Goal: Find contact information: Find contact information

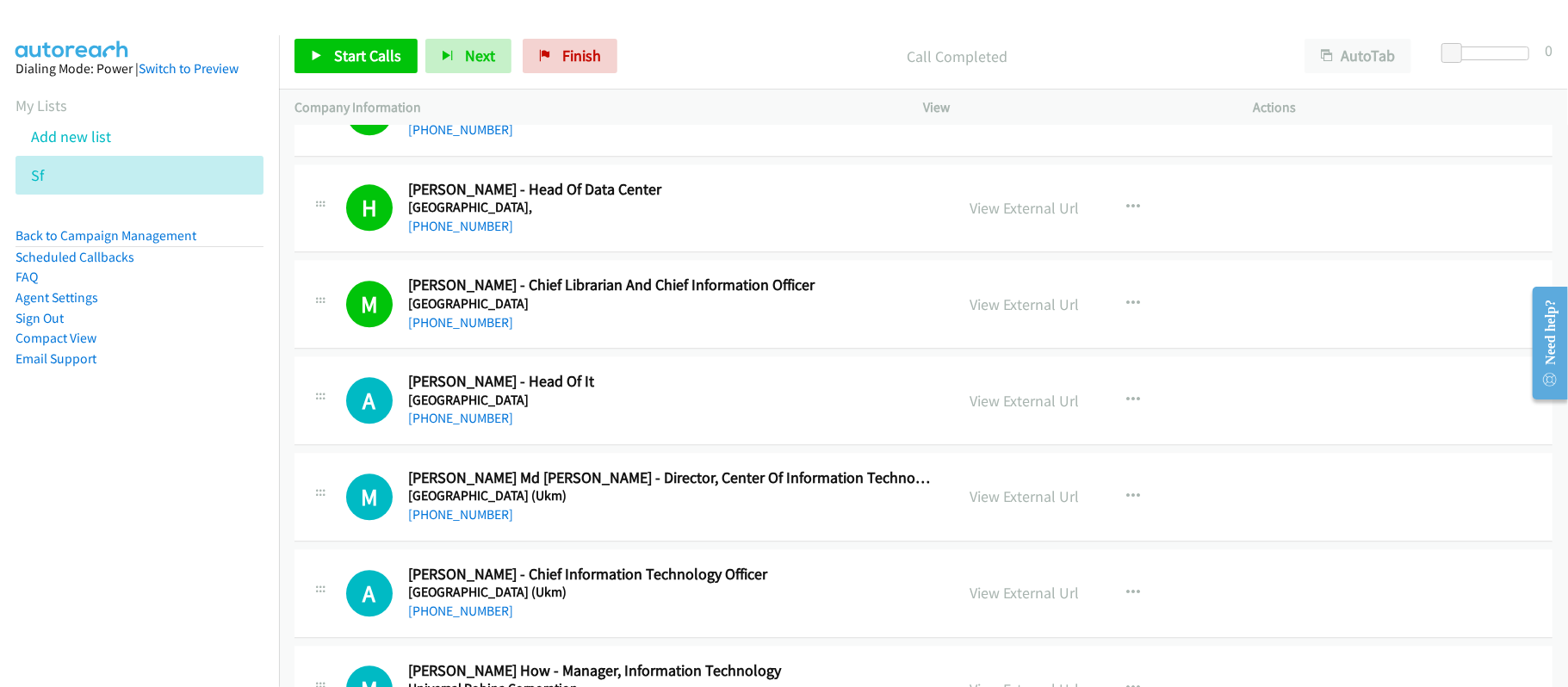
scroll to position [3100, 0]
click at [482, 421] on link "[PHONE_NUMBER]" at bounding box center [460, 419] width 105 height 16
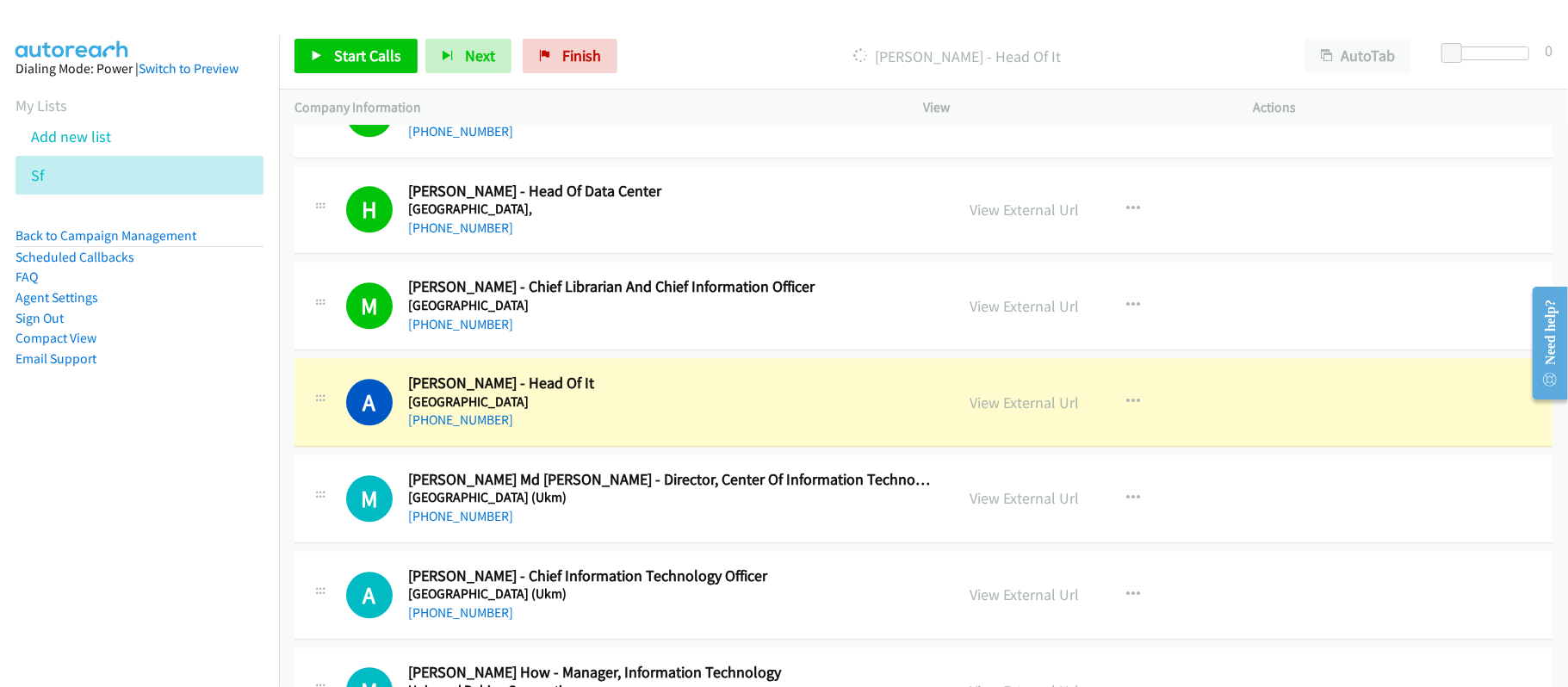
drag, startPoint x: 648, startPoint y: 428, endPoint x: 634, endPoint y: 423, distance: 14.9
click at [648, 428] on div "[PHONE_NUMBER]" at bounding box center [669, 419] width 523 height 20
click at [497, 428] on link "[PHONE_NUMBER]" at bounding box center [460, 419] width 105 height 16
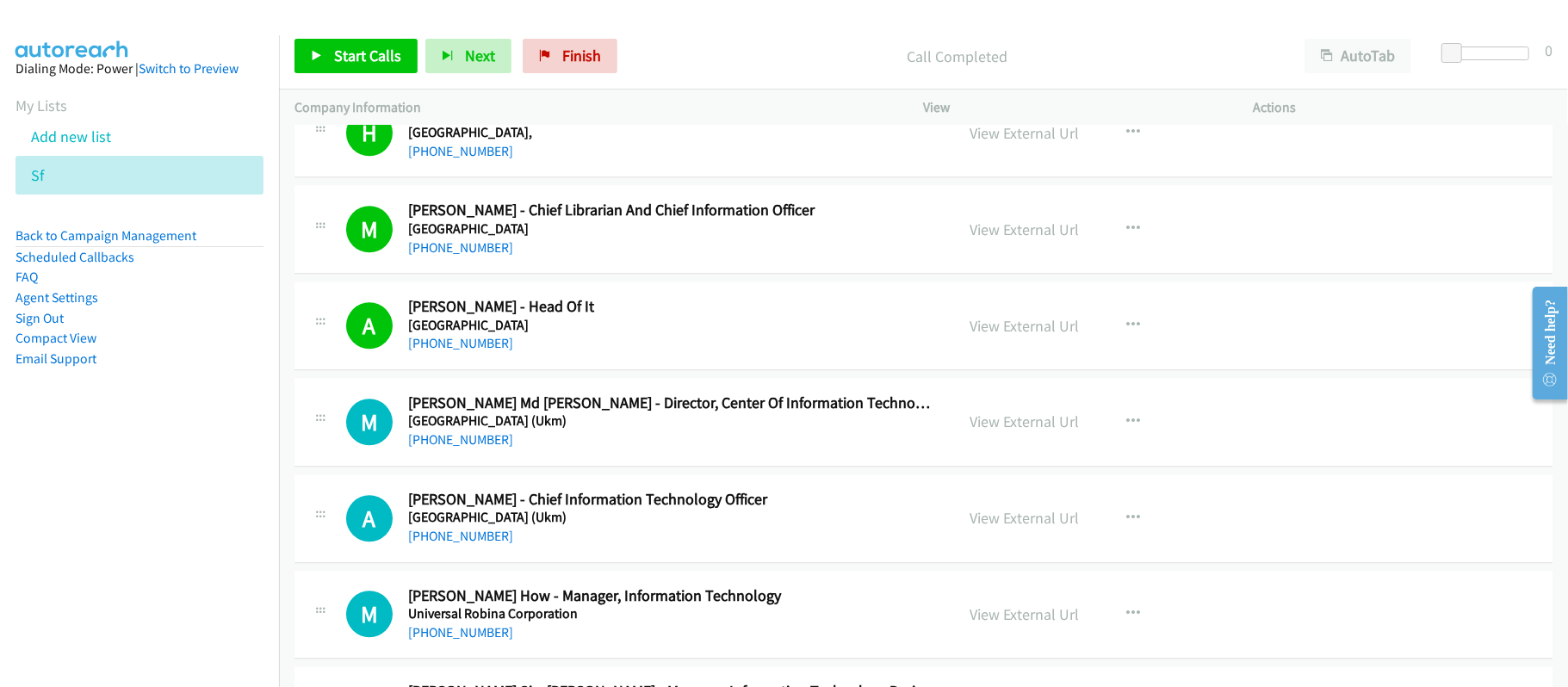
scroll to position [3215, 0]
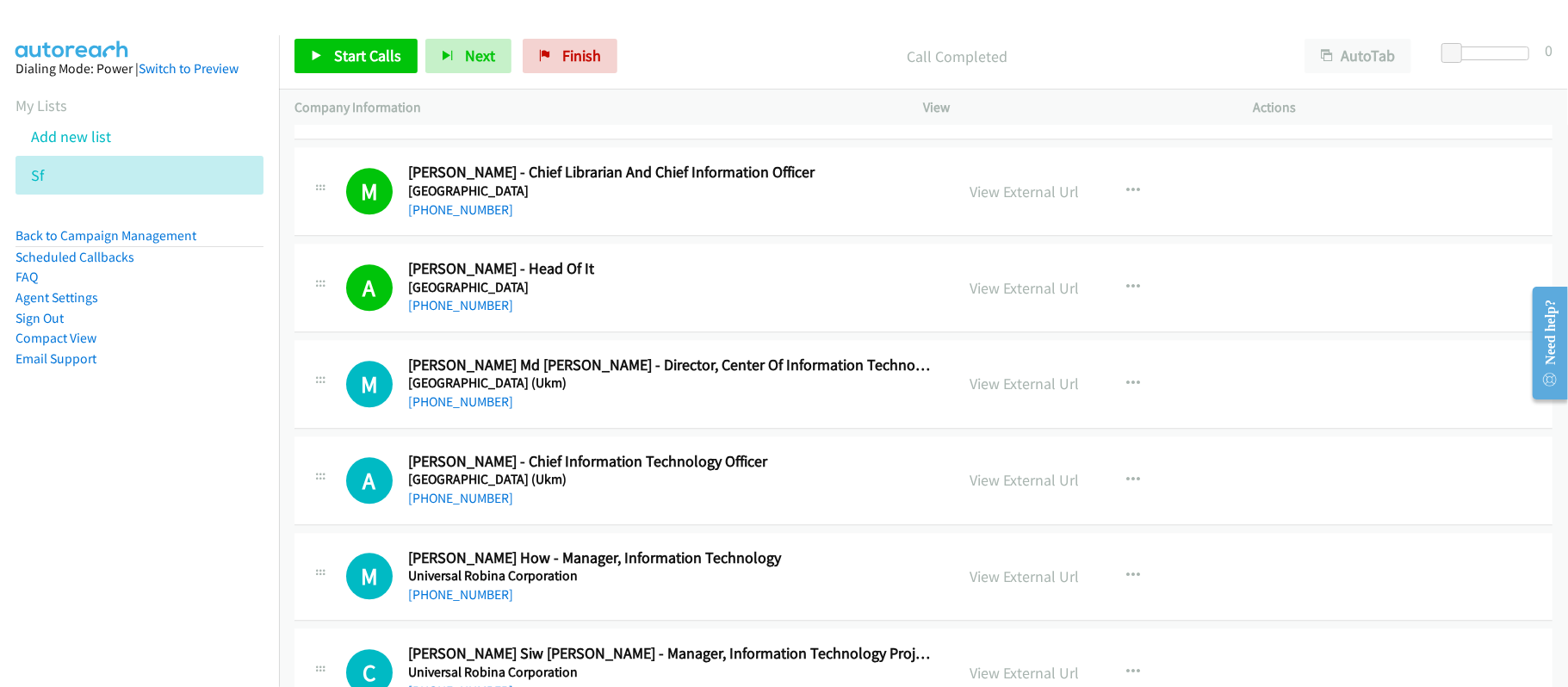
click at [618, 443] on td "A Callback Scheduled [PERSON_NAME] - Chief Information Technology Officer [GEOG…" at bounding box center [924, 480] width 1289 height 97
click at [445, 408] on link "[PHONE_NUMBER]" at bounding box center [460, 401] width 105 height 16
drag, startPoint x: 463, startPoint y: 503, endPoint x: 845, endPoint y: 510, distance: 382.1
click at [463, 503] on link "[PHONE_NUMBER]" at bounding box center [460, 498] width 105 height 16
click at [614, 472] on h2 "[PERSON_NAME] - Chief Information Technology Officer" at bounding box center [669, 462] width 523 height 19
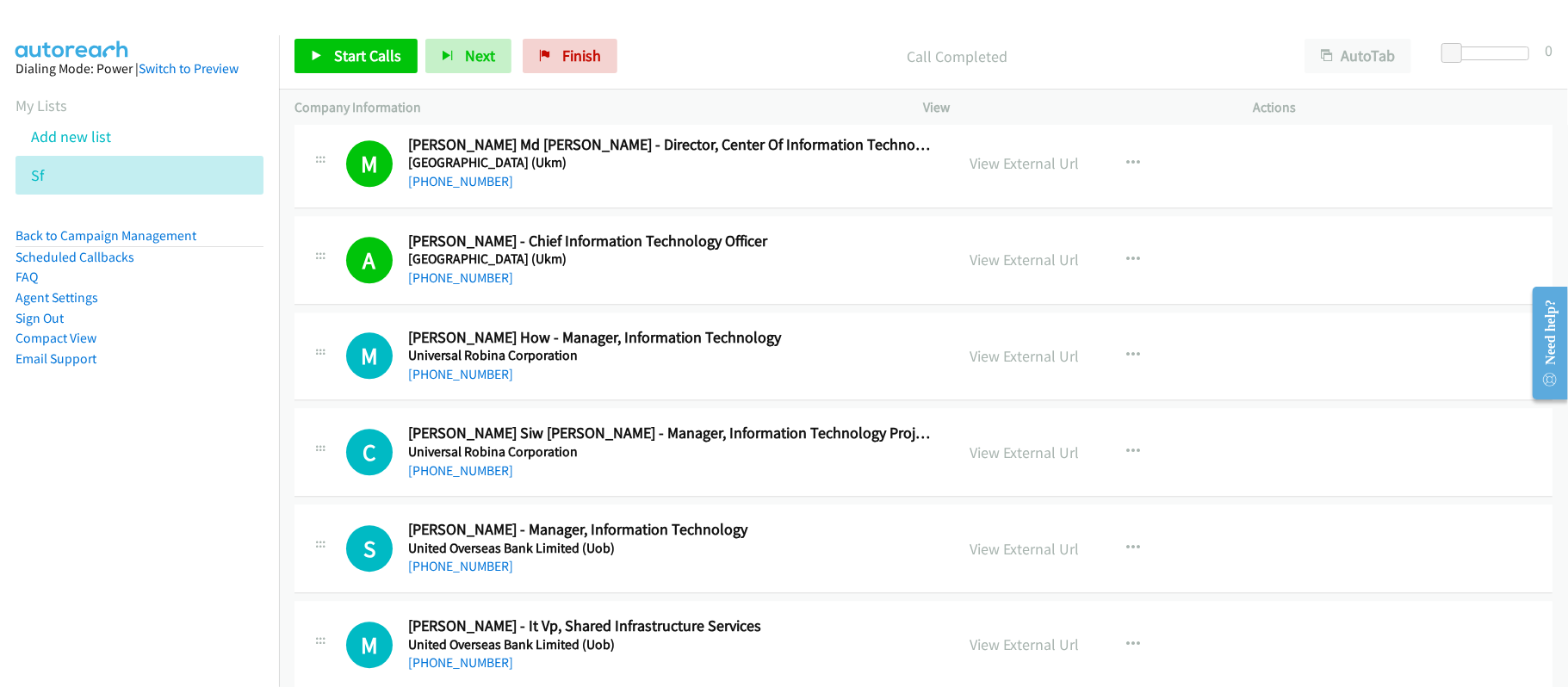
scroll to position [3445, 0]
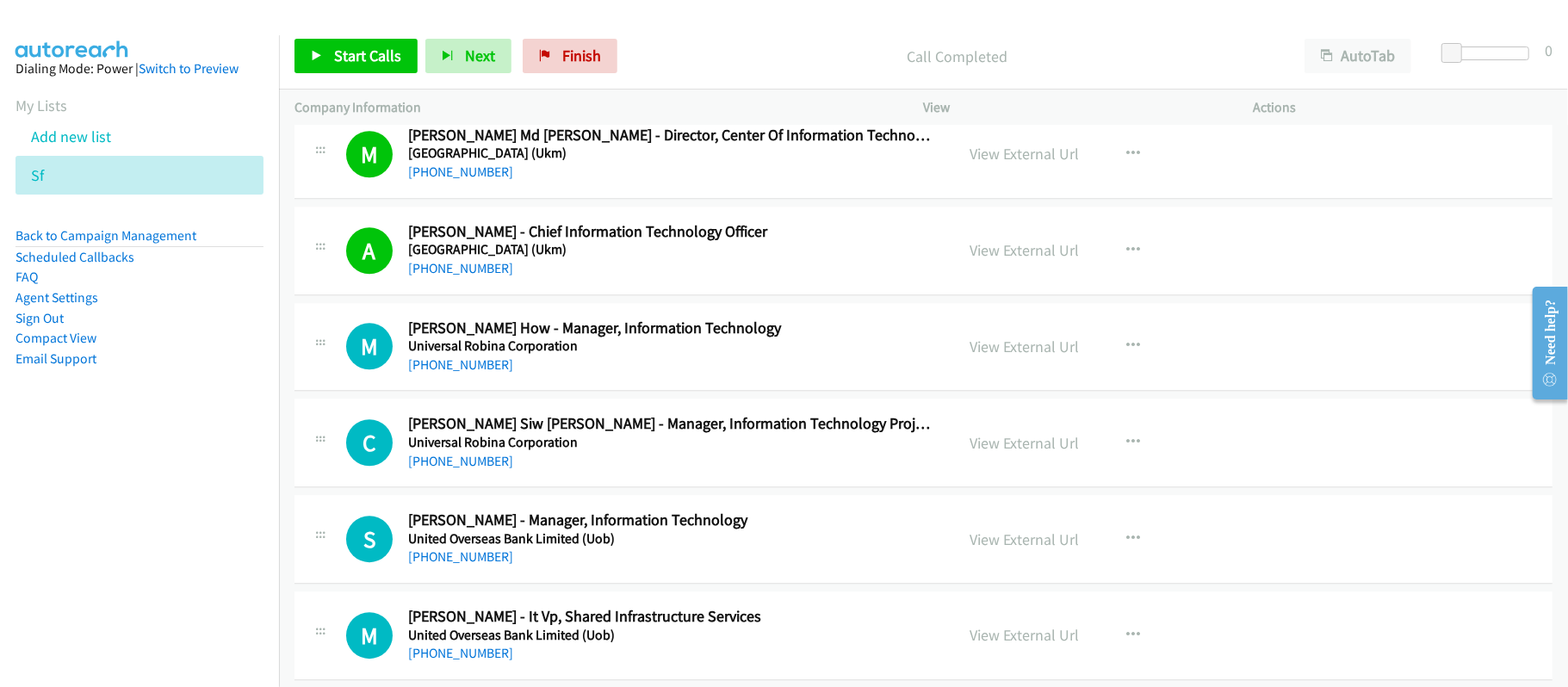
click at [475, 276] on link "[PHONE_NUMBER]" at bounding box center [460, 268] width 105 height 16
click at [467, 370] on link "[PHONE_NUMBER]" at bounding box center [460, 364] width 105 height 16
click at [651, 451] on h5 "Universal Robina Corporation" at bounding box center [669, 443] width 523 height 17
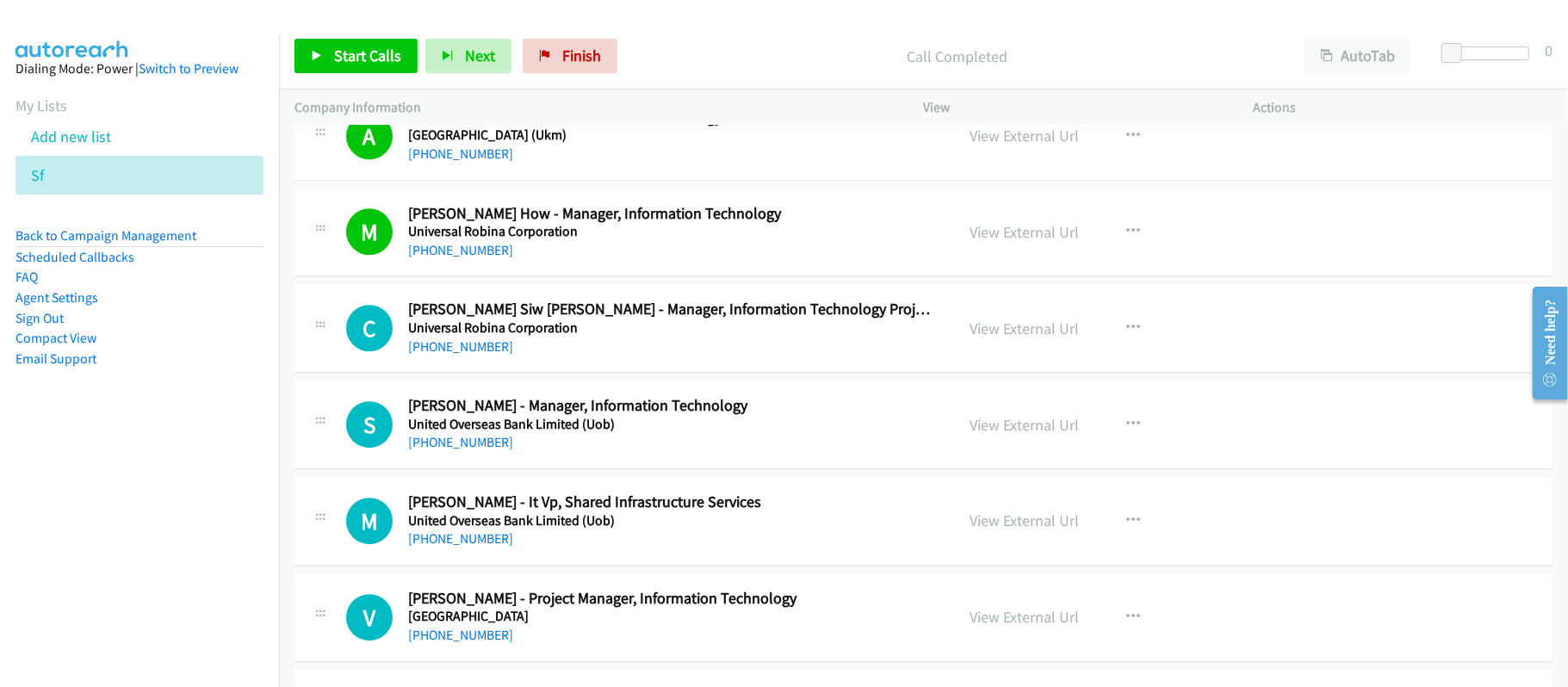
click at [631, 431] on h5 "United Overseas Bank Limited (Uob)" at bounding box center [669, 424] width 523 height 17
drag, startPoint x: 458, startPoint y: 357, endPoint x: 623, endPoint y: 357, distance: 165.0
click at [458, 355] on link "[PHONE_NUMBER]" at bounding box center [460, 346] width 105 height 16
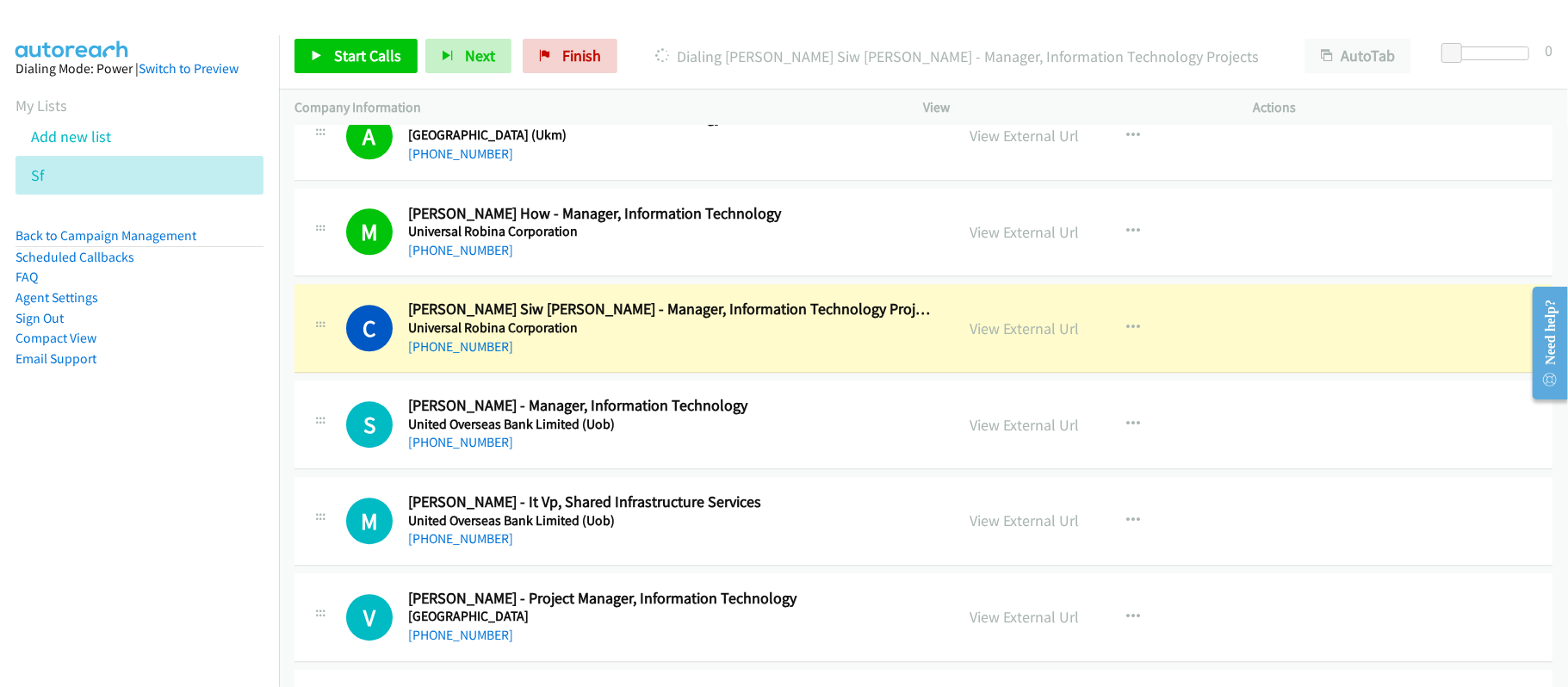
click at [722, 352] on div "[PHONE_NUMBER]" at bounding box center [669, 346] width 523 height 20
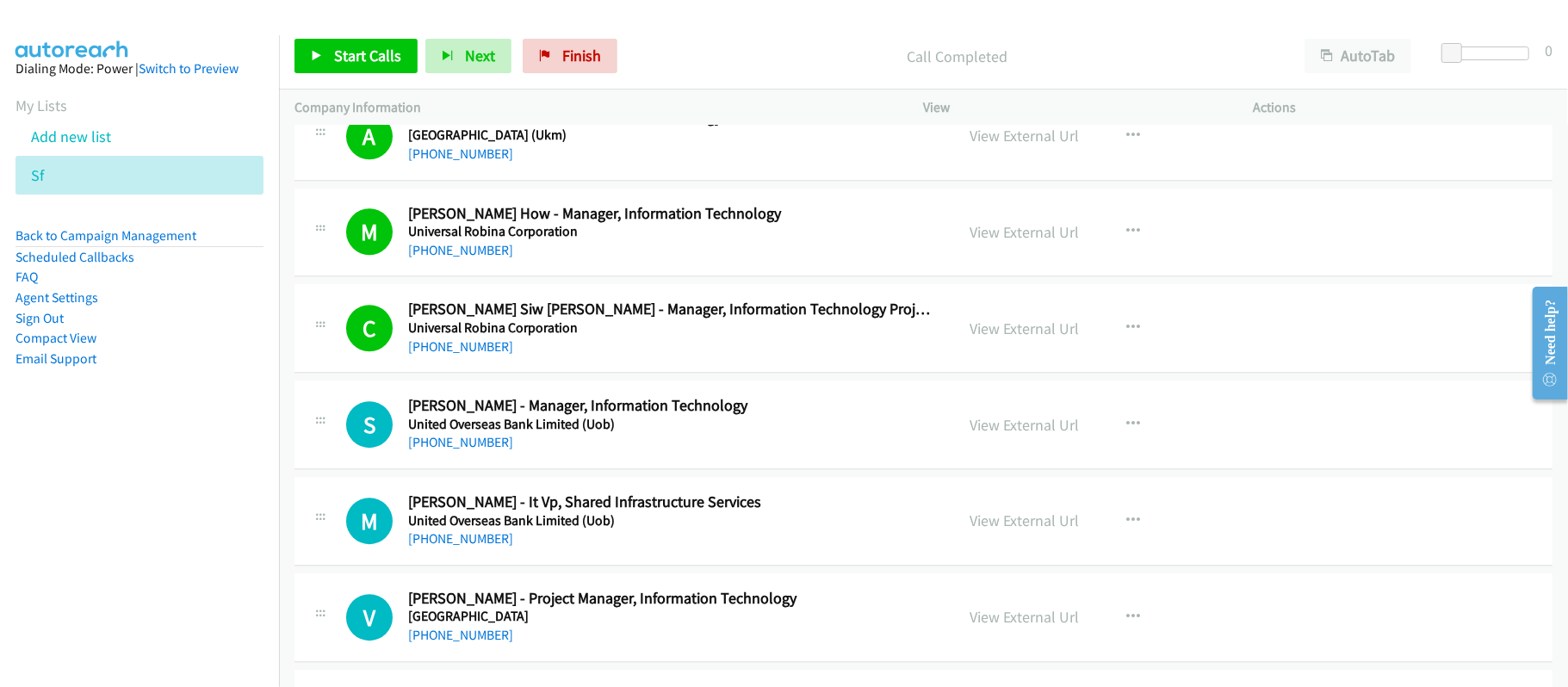
drag, startPoint x: 580, startPoint y: 366, endPoint x: 702, endPoint y: 361, distance: 122.1
click at [580, 358] on div "[PHONE_NUMBER]" at bounding box center [669, 346] width 523 height 20
click at [1007, 337] on link "View External Url" at bounding box center [1024, 329] width 109 height 19
click at [456, 450] on link "[PHONE_NUMBER]" at bounding box center [460, 442] width 105 height 16
click at [627, 473] on td "S Callback Scheduled [PERSON_NAME] - Manager, Information Technology United Ove…" at bounding box center [924, 425] width 1289 height 97
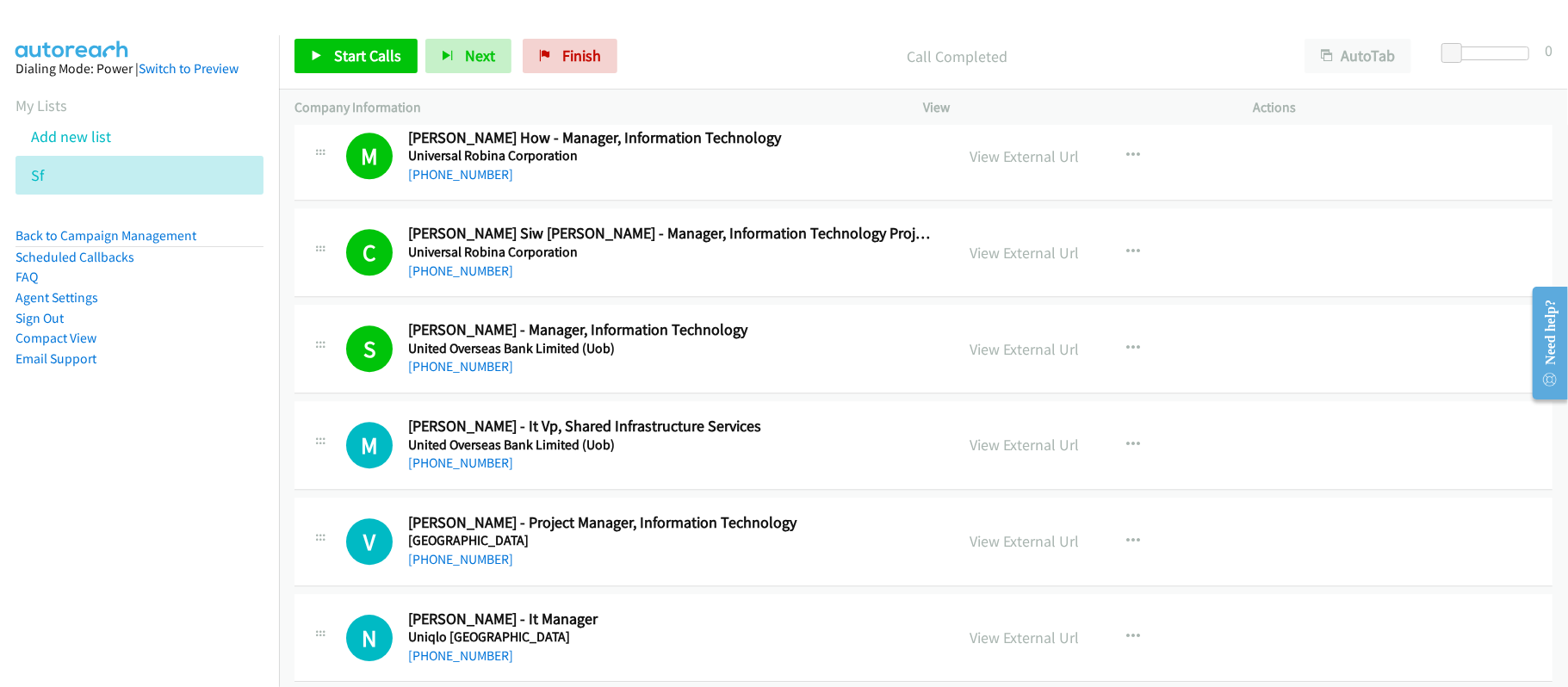
scroll to position [3674, 0]
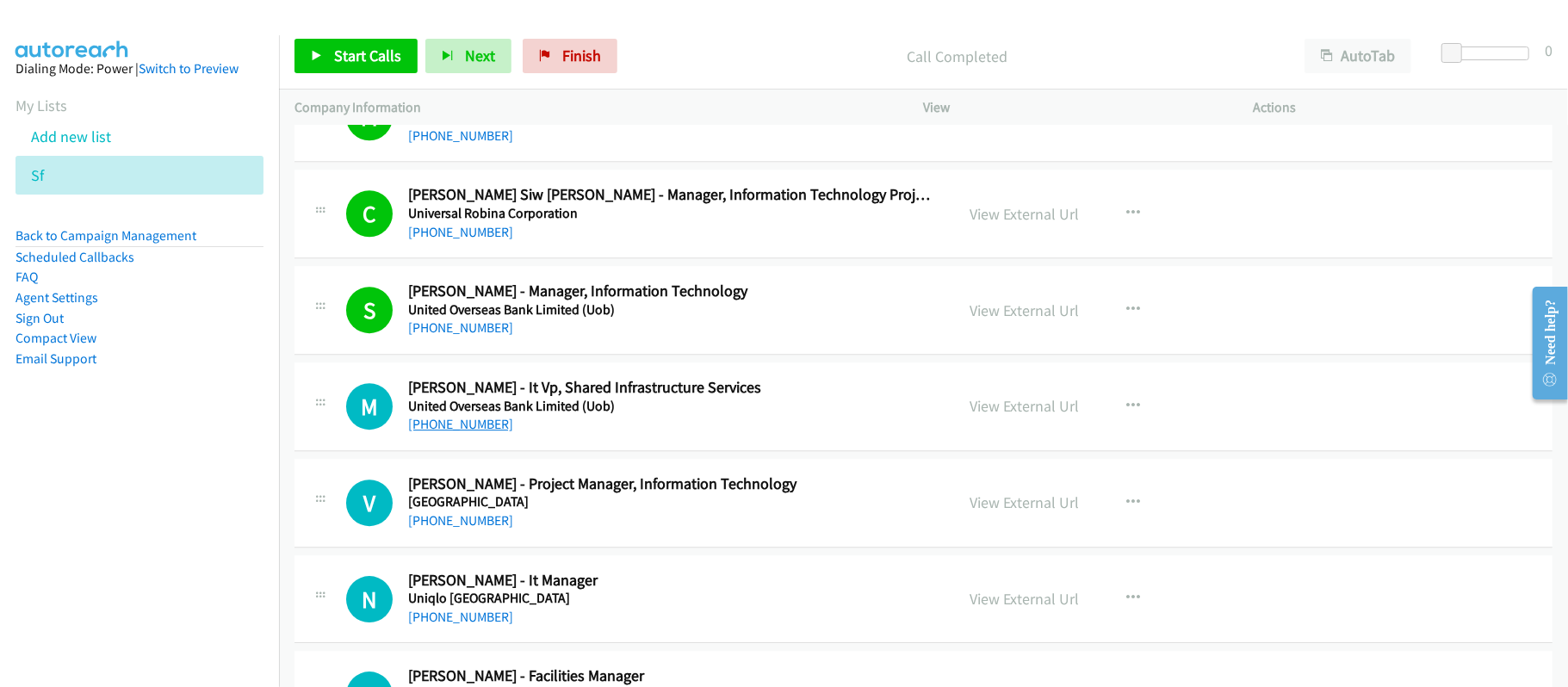
click at [451, 432] on link "[PHONE_NUMBER]" at bounding box center [460, 423] width 105 height 16
drag, startPoint x: 682, startPoint y: 542, endPoint x: 531, endPoint y: 544, distance: 151.0
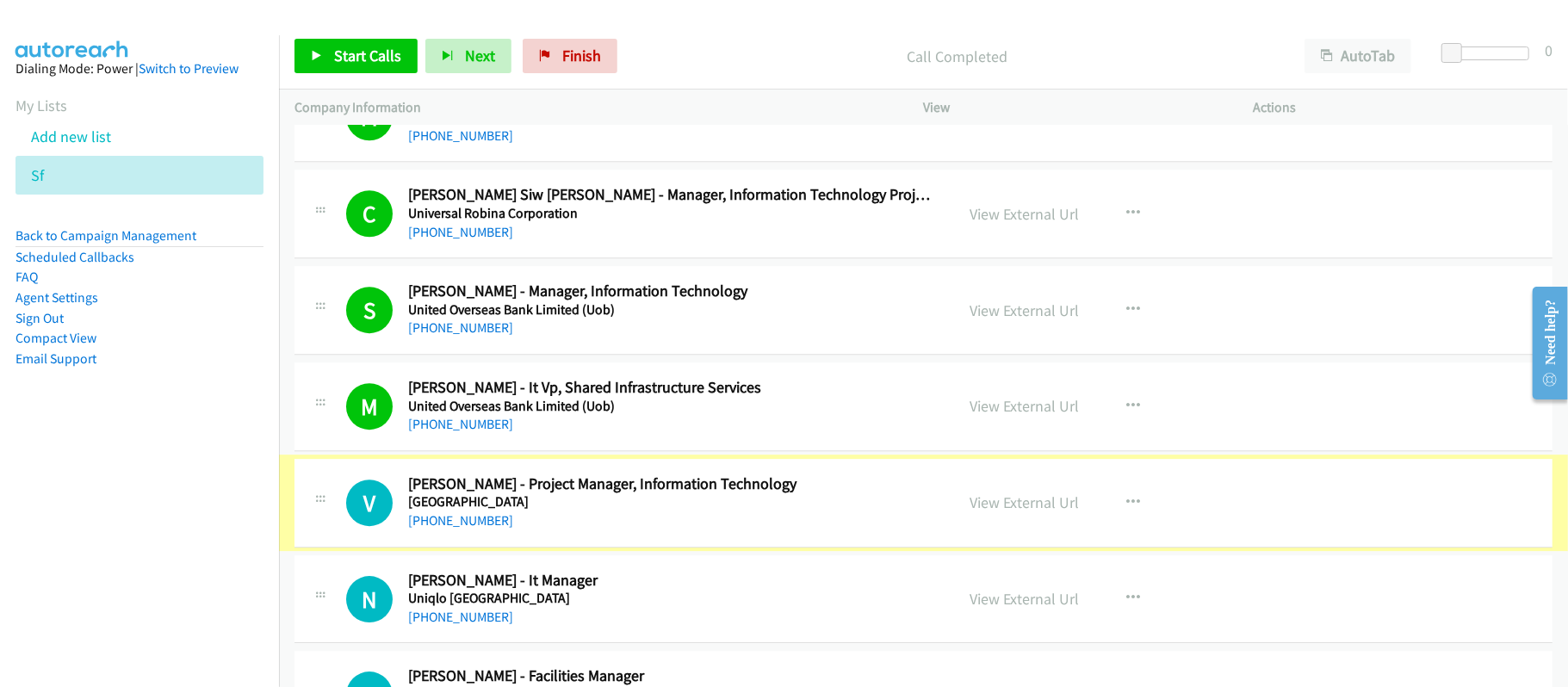
drag, startPoint x: 482, startPoint y: 538, endPoint x: 581, endPoint y: 545, distance: 99.2
click at [482, 529] on link "[PHONE_NUMBER]" at bounding box center [460, 520] width 105 height 16
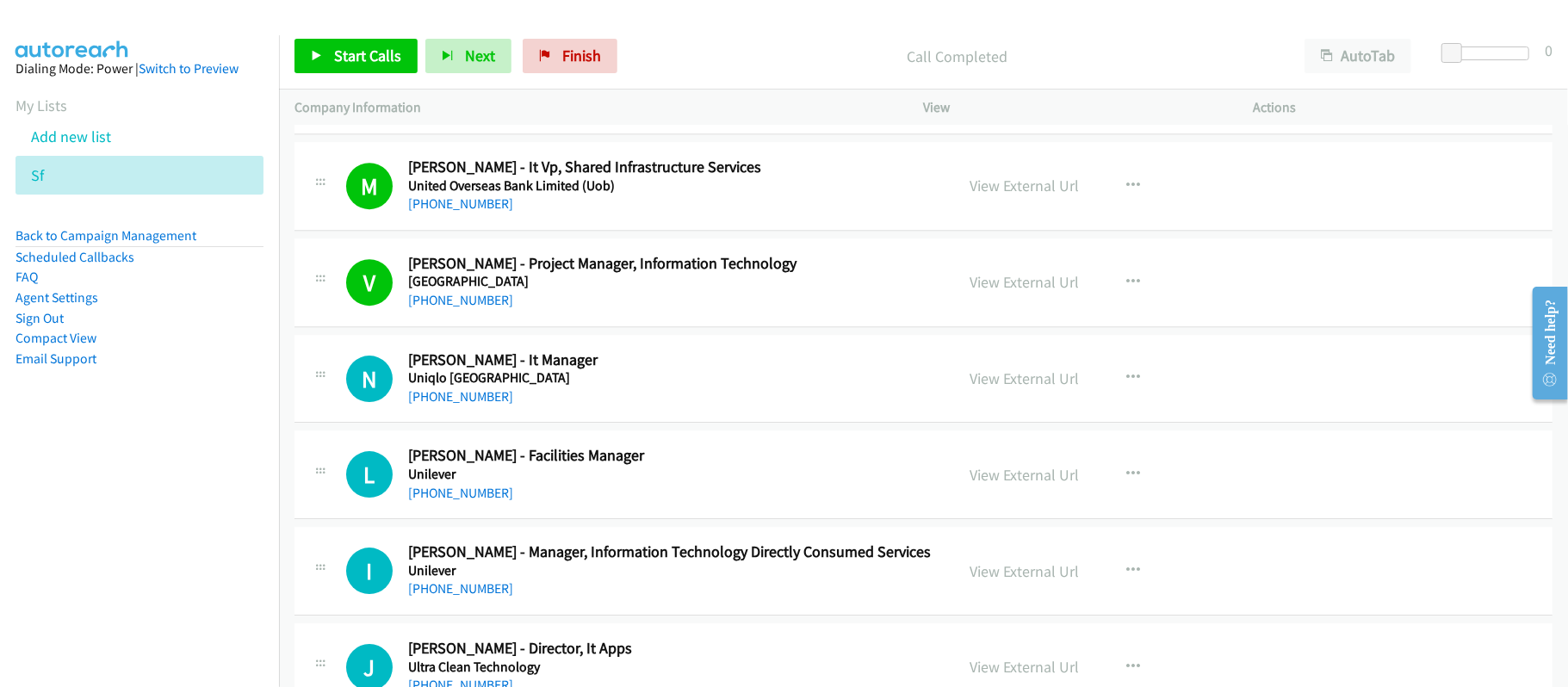
scroll to position [3904, 0]
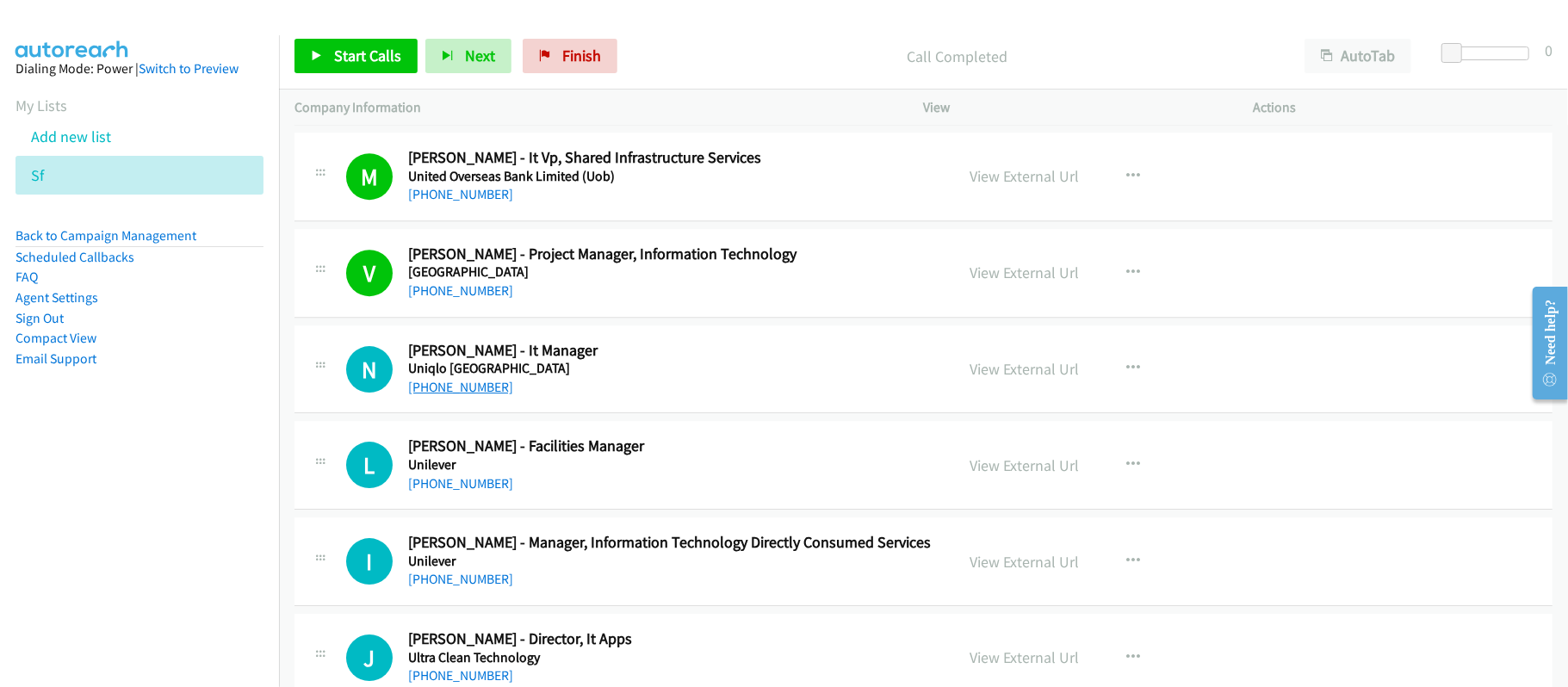
click at [472, 395] on link "[PHONE_NUMBER]" at bounding box center [460, 386] width 105 height 16
drag, startPoint x: 484, startPoint y: 498, endPoint x: 542, endPoint y: 503, distance: 58.2
click at [484, 492] on link "[PHONE_NUMBER]" at bounding box center [460, 483] width 105 height 16
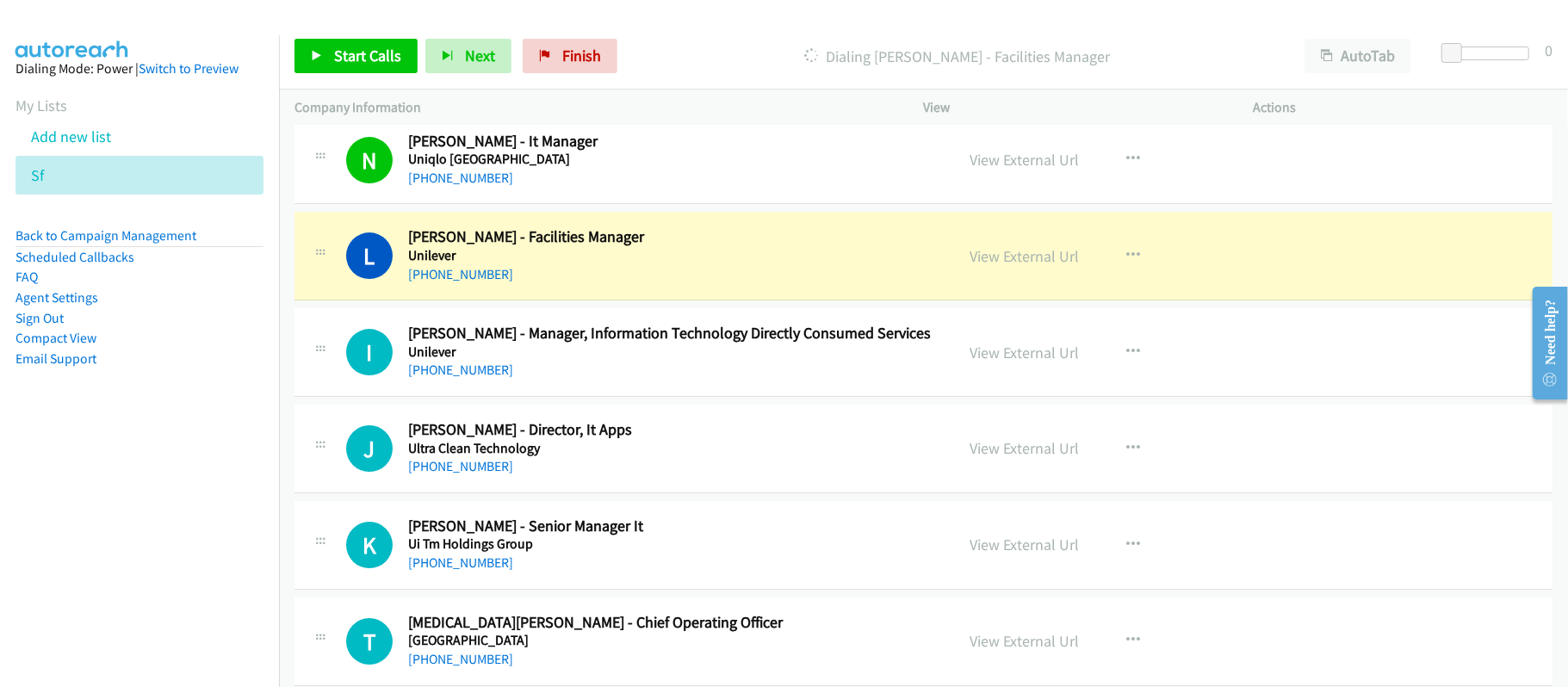
scroll to position [4134, 0]
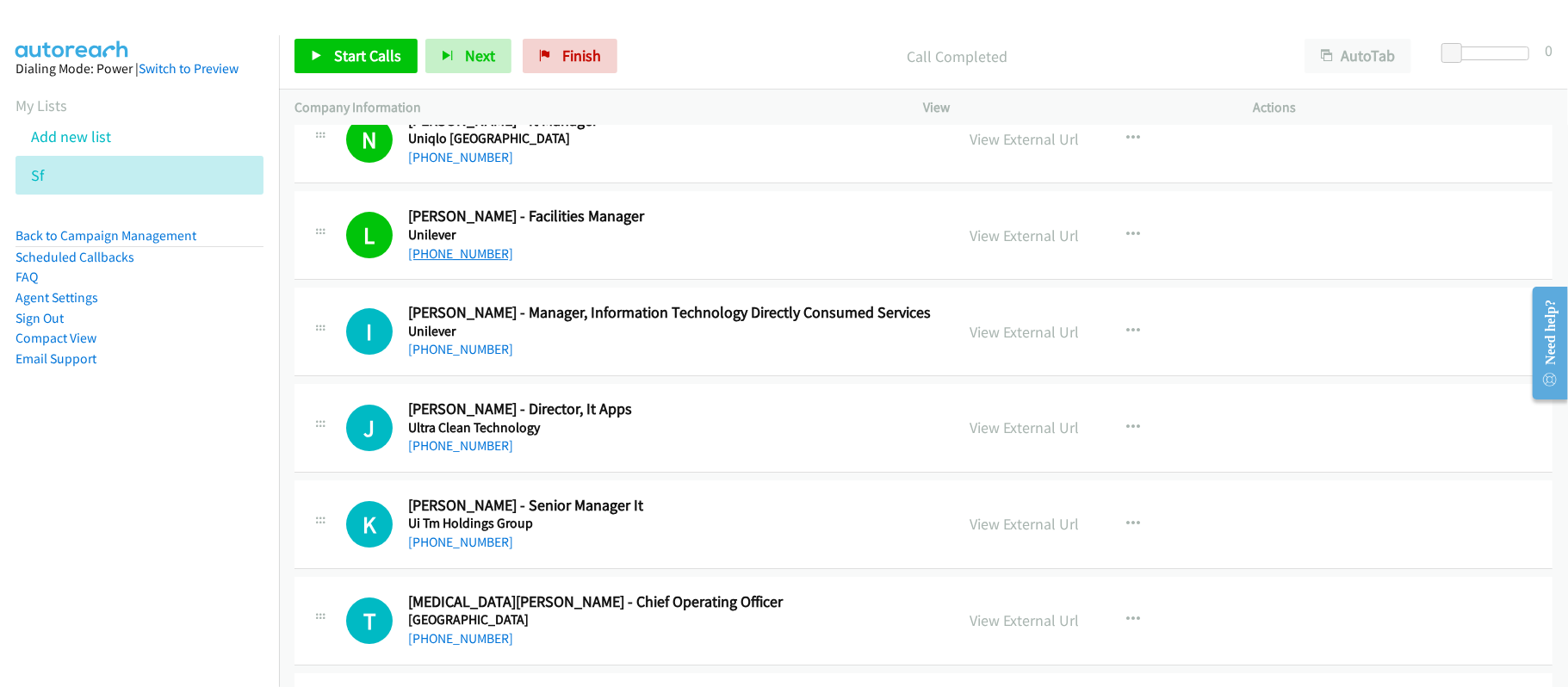
click at [440, 262] on link "[PHONE_NUMBER]" at bounding box center [460, 253] width 105 height 16
drag, startPoint x: 469, startPoint y: 358, endPoint x: 691, endPoint y: 390, distance: 224.3
click at [469, 358] on link "[PHONE_NUMBER]" at bounding box center [460, 349] width 105 height 16
click at [670, 360] on div "[PHONE_NUMBER]" at bounding box center [669, 349] width 523 height 20
click at [462, 437] on h5 "Ultra Clean Technology" at bounding box center [669, 428] width 523 height 17
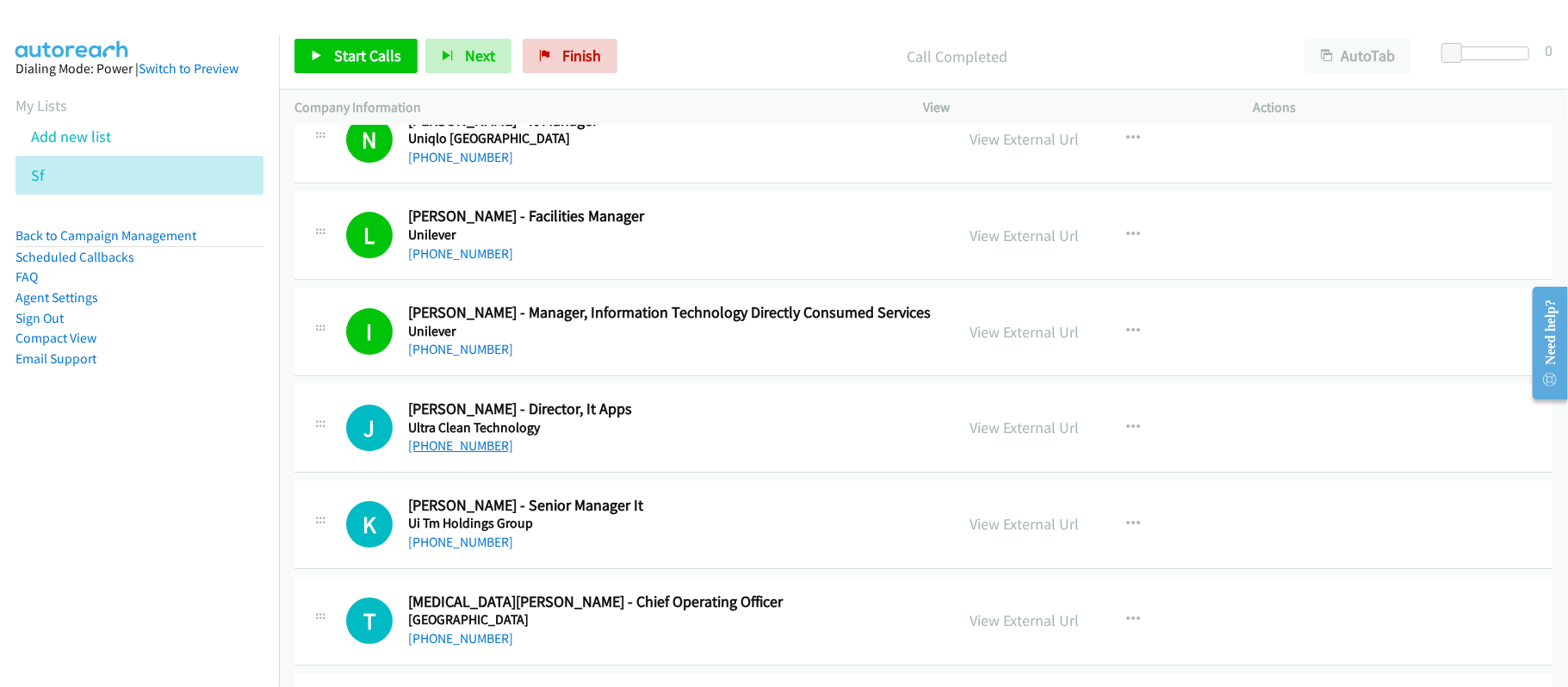
click at [470, 452] on link "[PHONE_NUMBER]" at bounding box center [460, 445] width 105 height 16
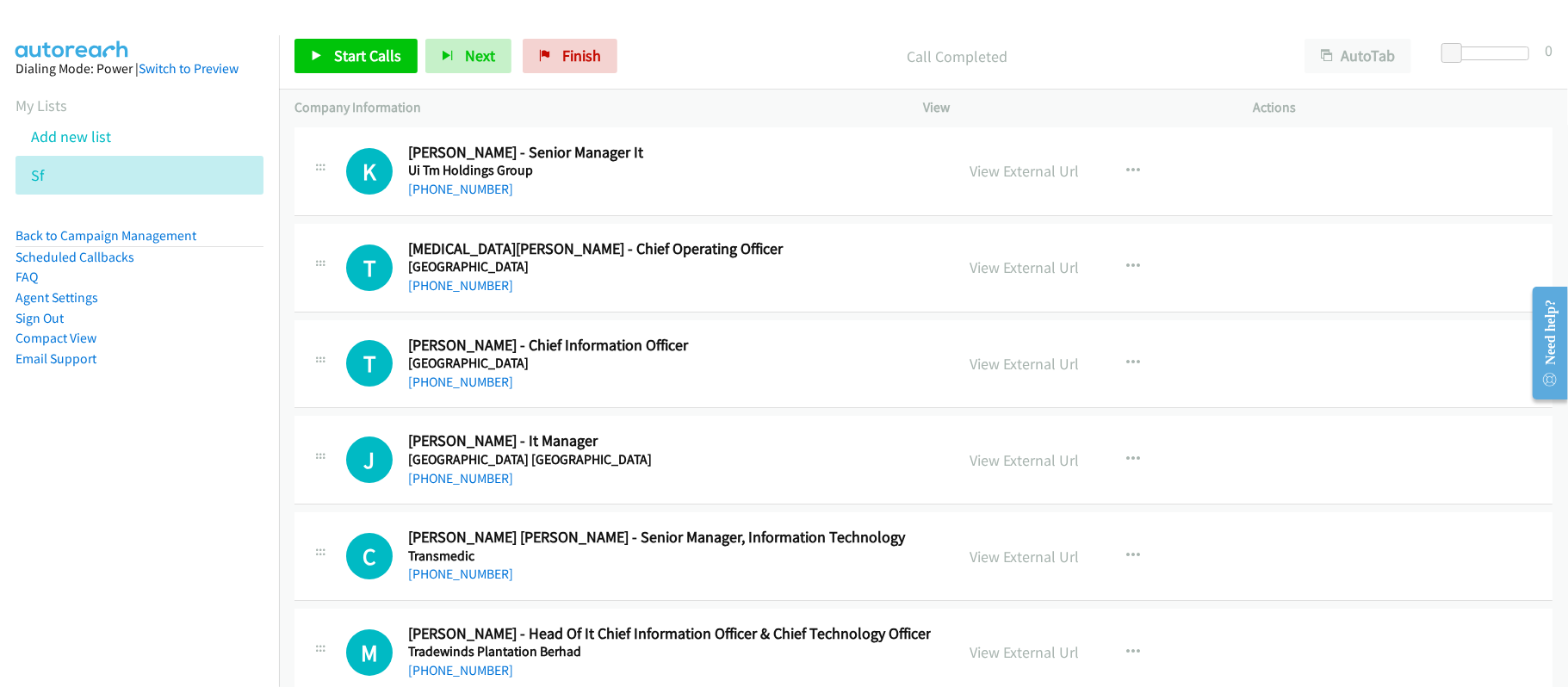
scroll to position [4363, 0]
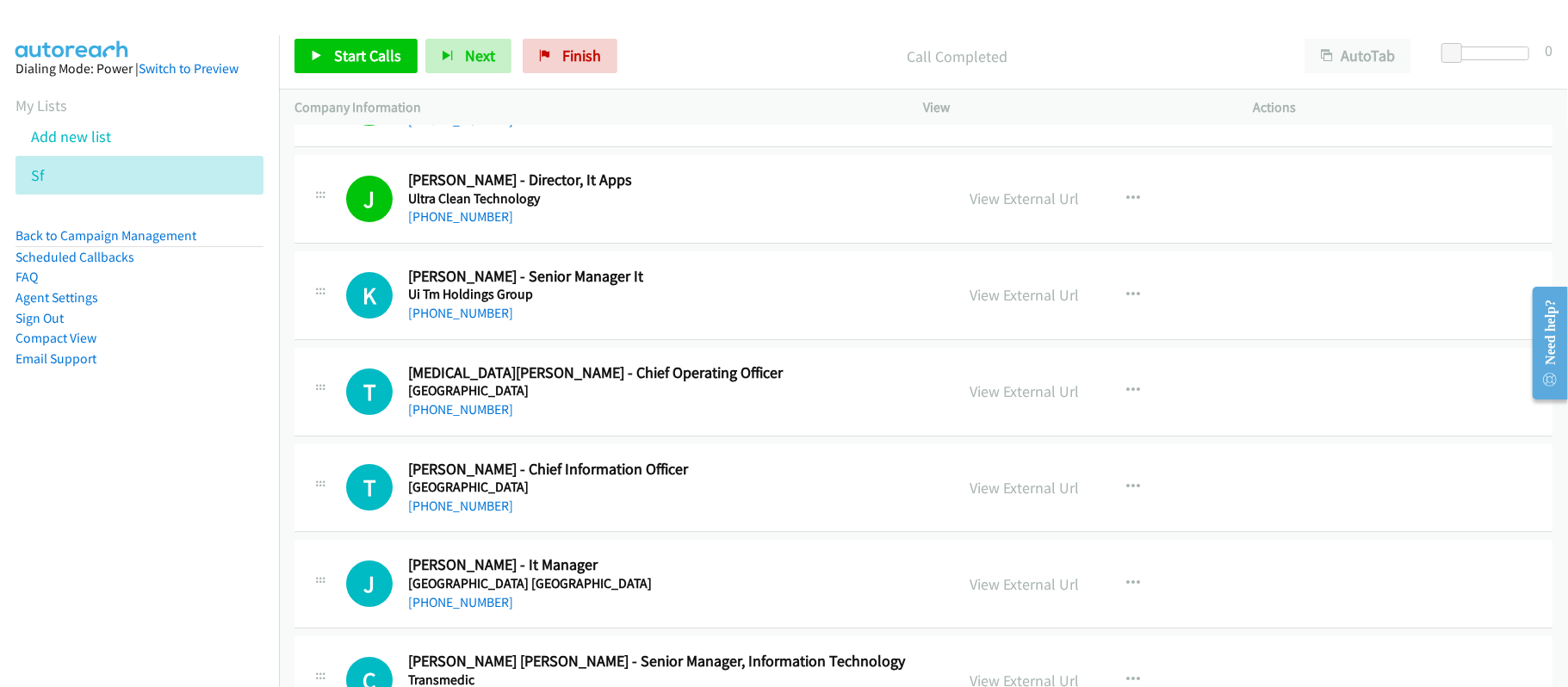
click at [466, 315] on div "[PHONE_NUMBER]" at bounding box center [669, 313] width 523 height 20
click at [465, 318] on link "[PHONE_NUMBER]" at bounding box center [460, 312] width 105 height 16
click at [477, 417] on link "[PHONE_NUMBER]" at bounding box center [460, 409] width 105 height 16
click at [686, 46] on p "Call Completed" at bounding box center [956, 56] width 633 height 23
click at [447, 514] on link "[PHONE_NUMBER]" at bounding box center [460, 505] width 105 height 16
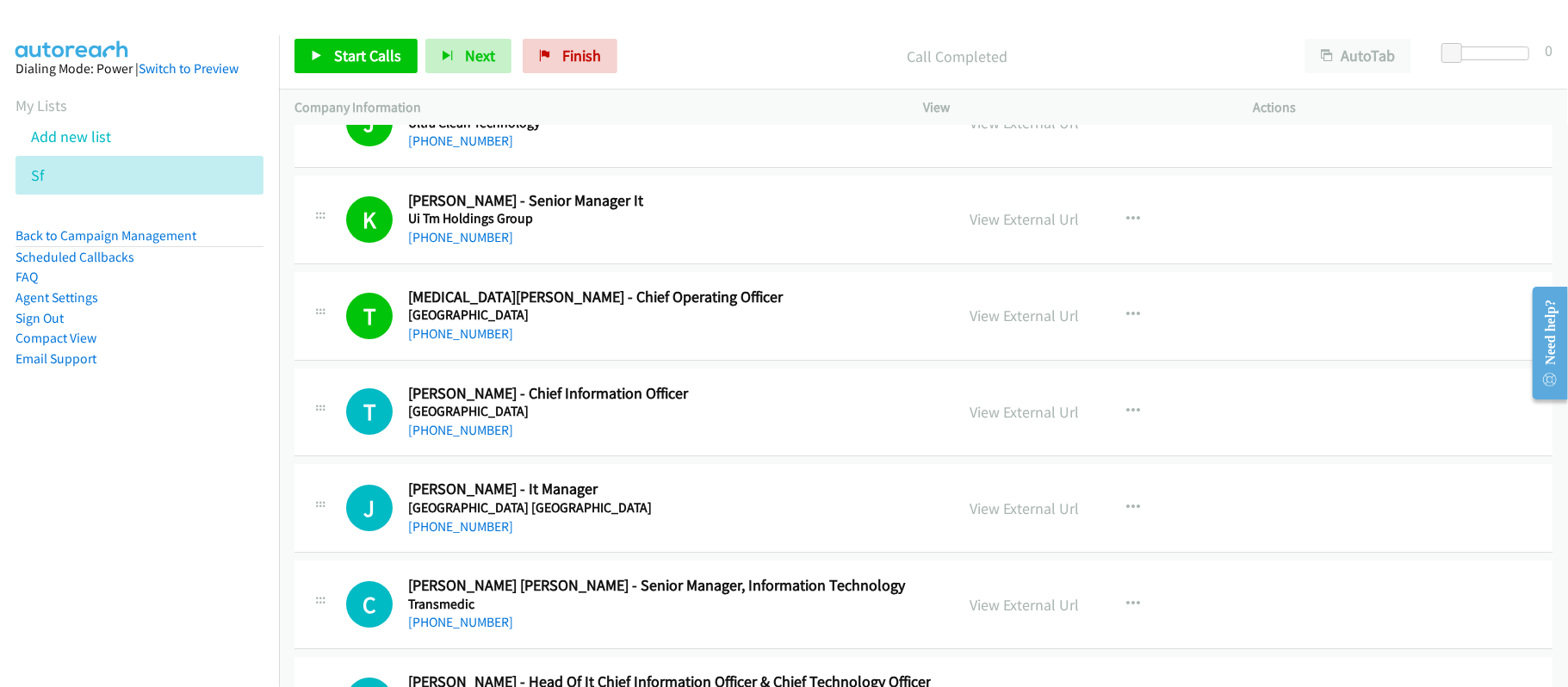
scroll to position [4478, 0]
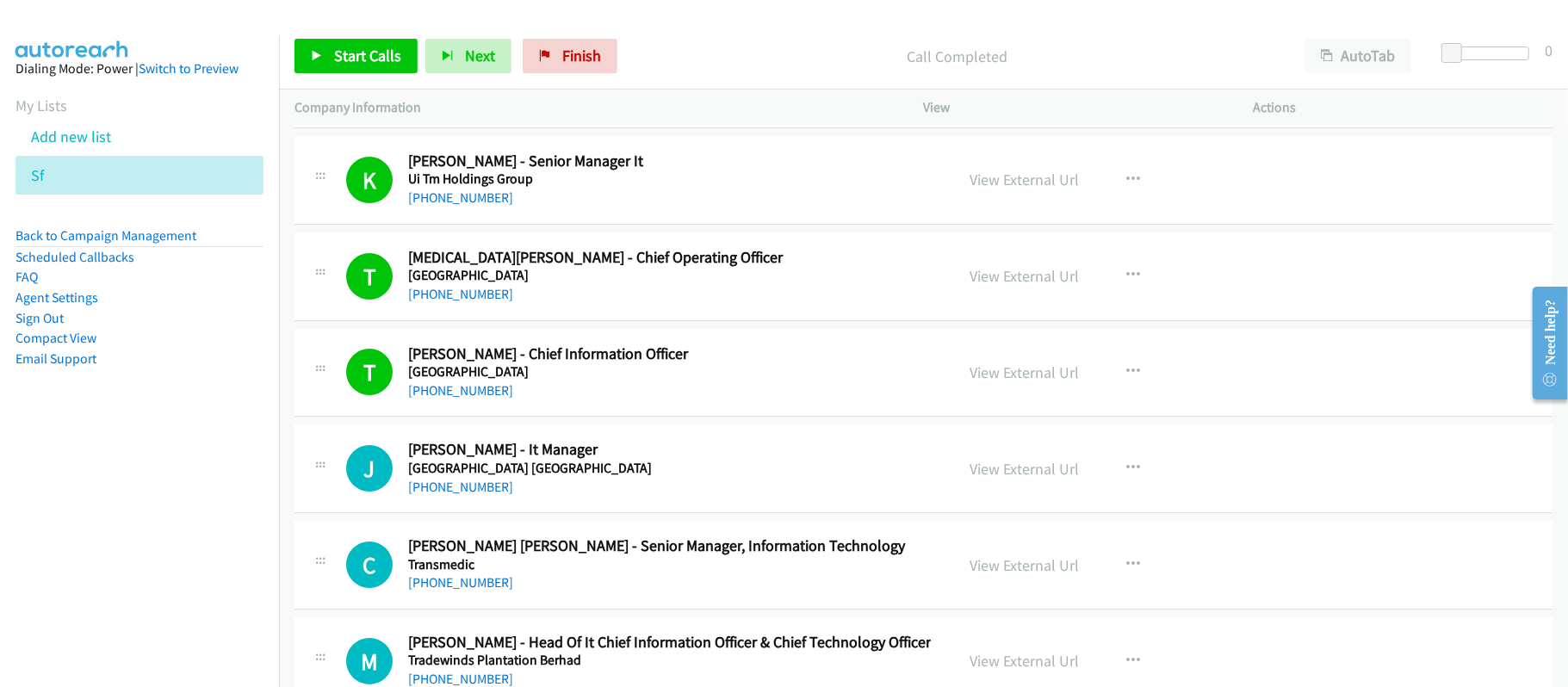
click at [671, 446] on div "J Callback Scheduled [PERSON_NAME] - It Manager [GEOGRAPHIC_DATA] [GEOGRAPHIC_D…" at bounding box center [924, 469] width 1258 height 89
click at [684, 19] on div at bounding box center [776, 33] width 1553 height 67
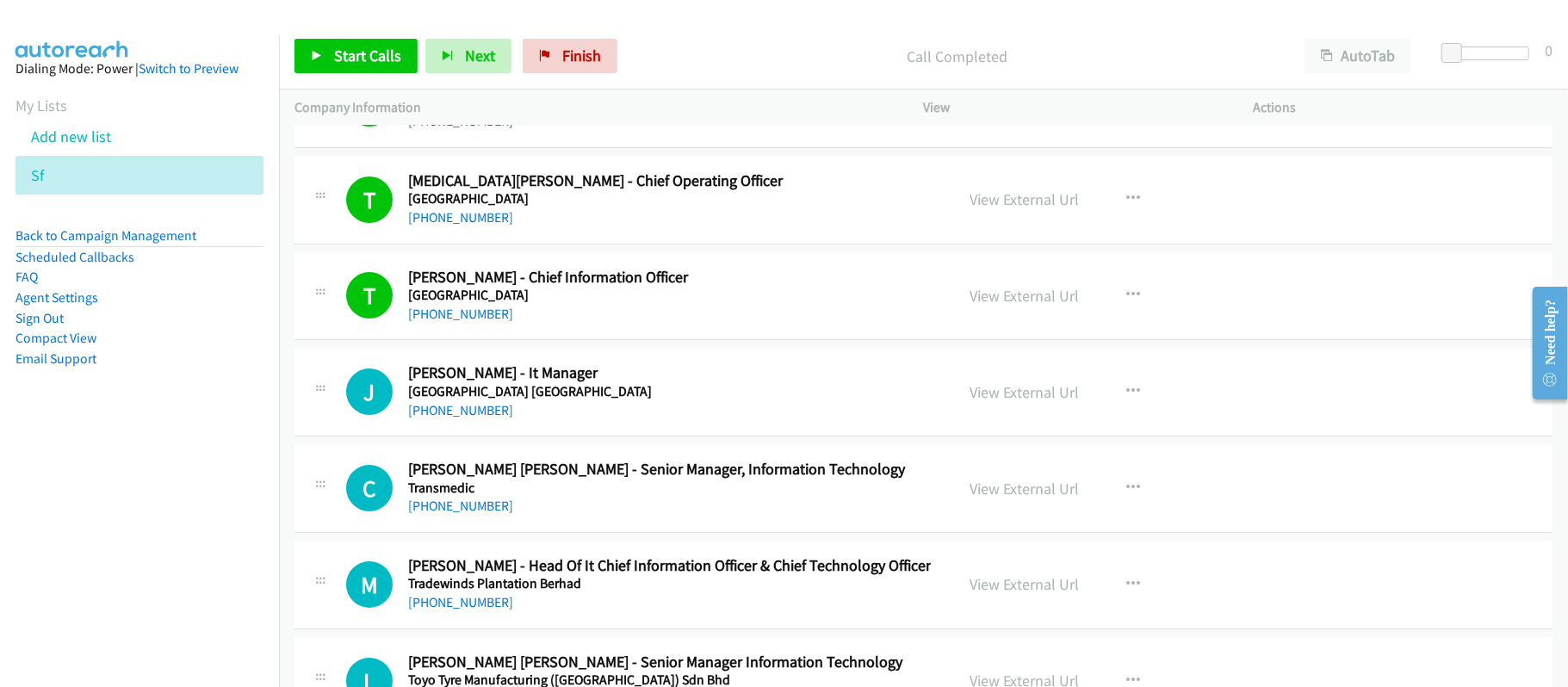
scroll to position [4707, 0]
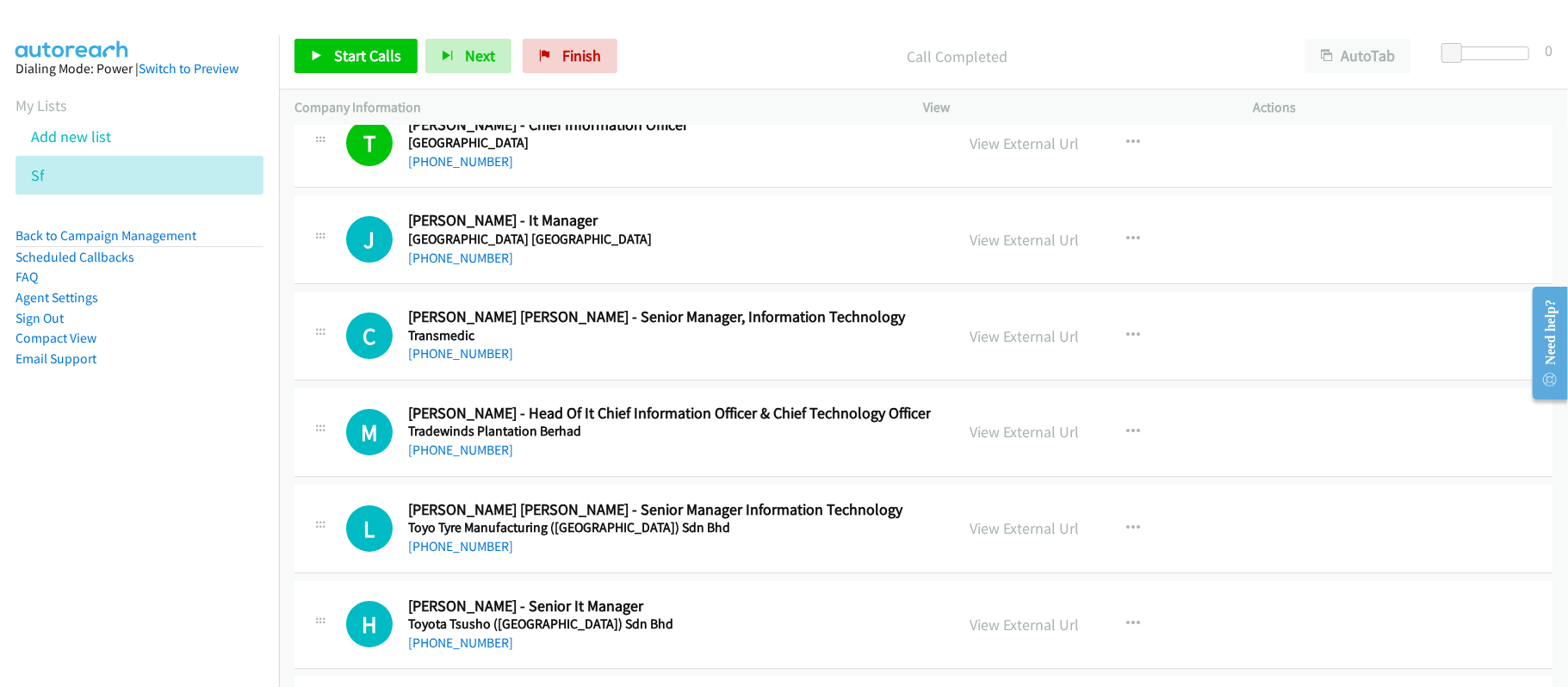
drag, startPoint x: 446, startPoint y: 272, endPoint x: 672, endPoint y: 284, distance: 226.3
click at [446, 266] on link "[PHONE_NUMBER]" at bounding box center [460, 257] width 105 height 16
click at [632, 404] on div "M Callback Scheduled [PERSON_NAME] - Head Of It Chief Information Officer & Chi…" at bounding box center [924, 433] width 1258 height 89
click at [654, 364] on div "[PHONE_NUMBER]" at bounding box center [669, 354] width 523 height 20
click at [470, 361] on link "[PHONE_NUMBER]" at bounding box center [460, 353] width 105 height 16
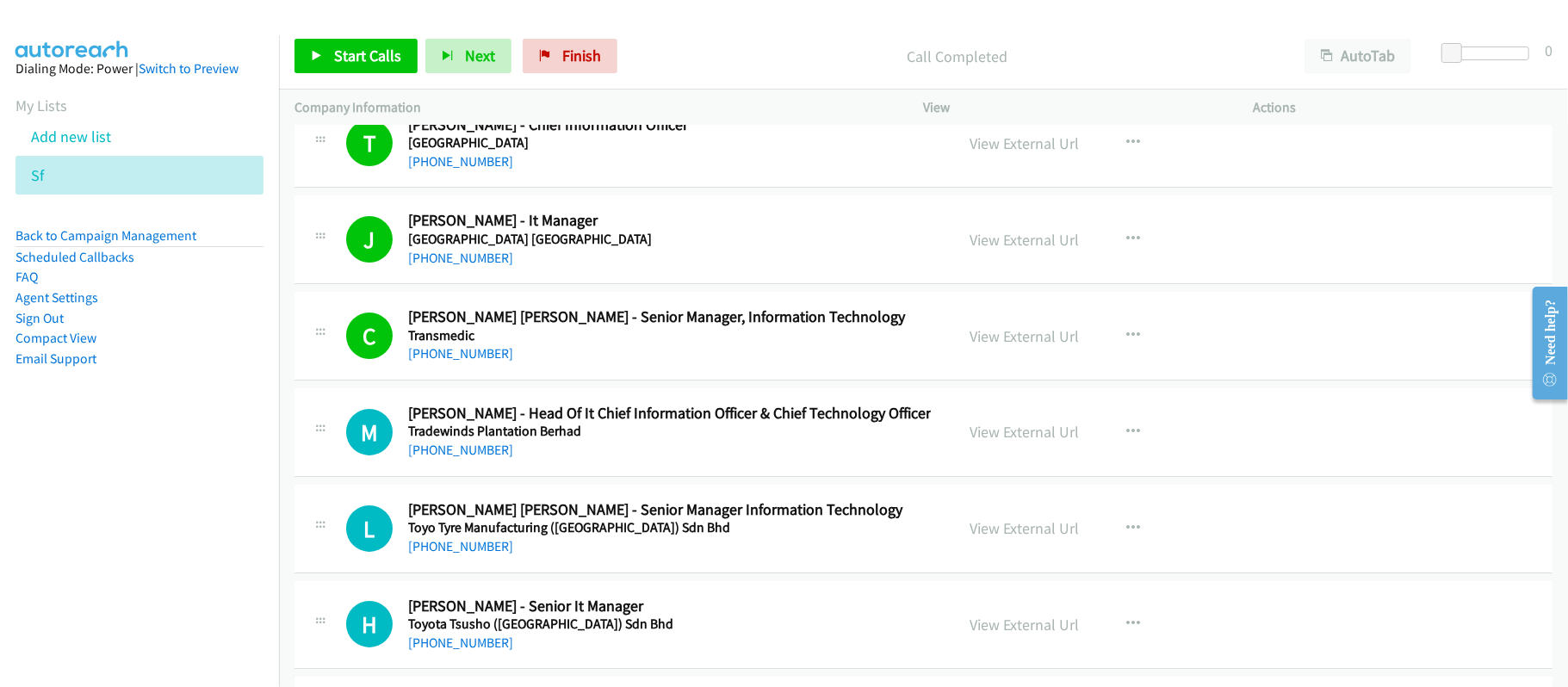
click at [676, 381] on div "C Callback Scheduled [PERSON_NAME] [PERSON_NAME] - Senior Manager, Information …" at bounding box center [924, 336] width 1258 height 89
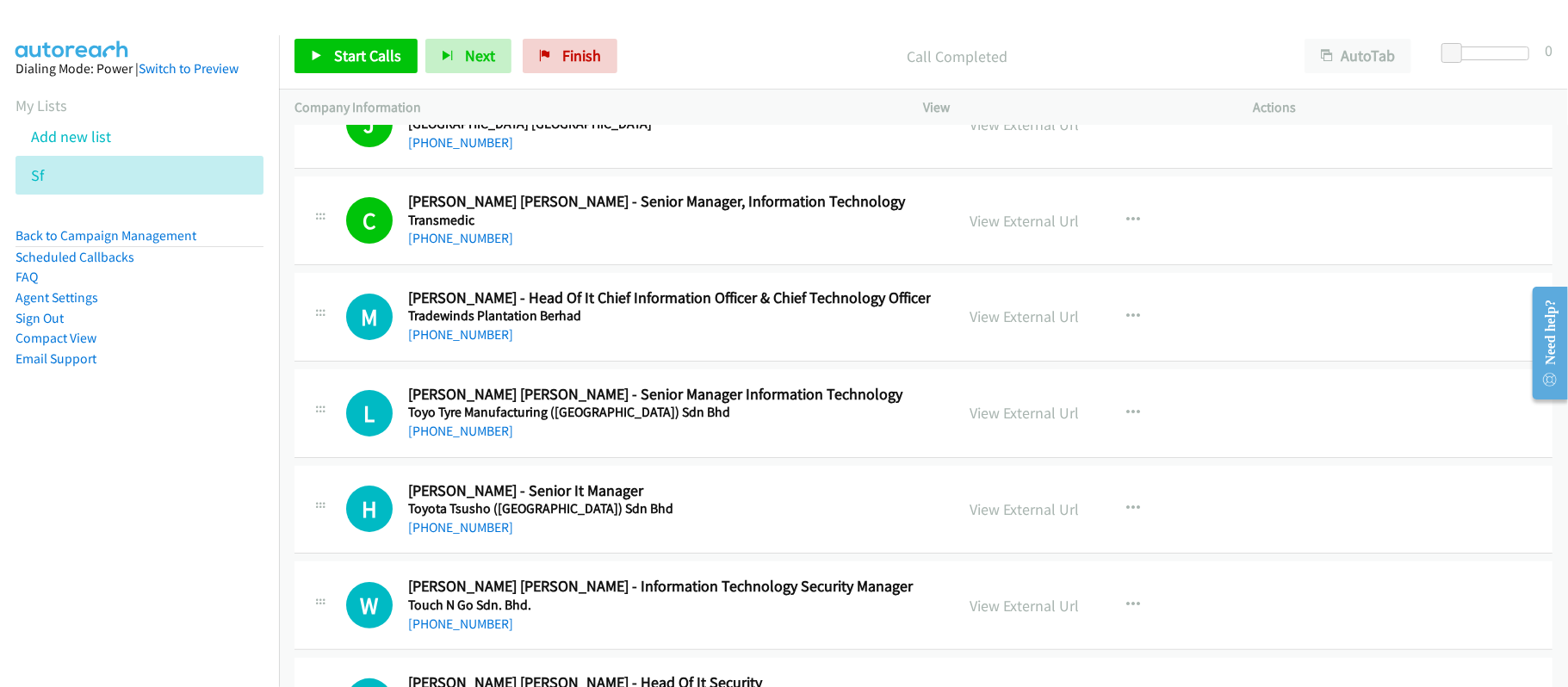
click at [770, 338] on div "[PHONE_NUMBER]" at bounding box center [669, 334] width 523 height 20
click at [604, 361] on div "M Callback Scheduled [PERSON_NAME] - Head Of It Chief Information Officer & Chi…" at bounding box center [924, 318] width 1258 height 89
click at [644, 361] on div "M Callback Scheduled [PERSON_NAME] - Head Of It Chief Information Officer & Chi…" at bounding box center [924, 318] width 1258 height 89
click at [654, 345] on div "[PHONE_NUMBER]" at bounding box center [669, 334] width 523 height 20
click at [440, 343] on link "[PHONE_NUMBER]" at bounding box center [460, 334] width 105 height 16
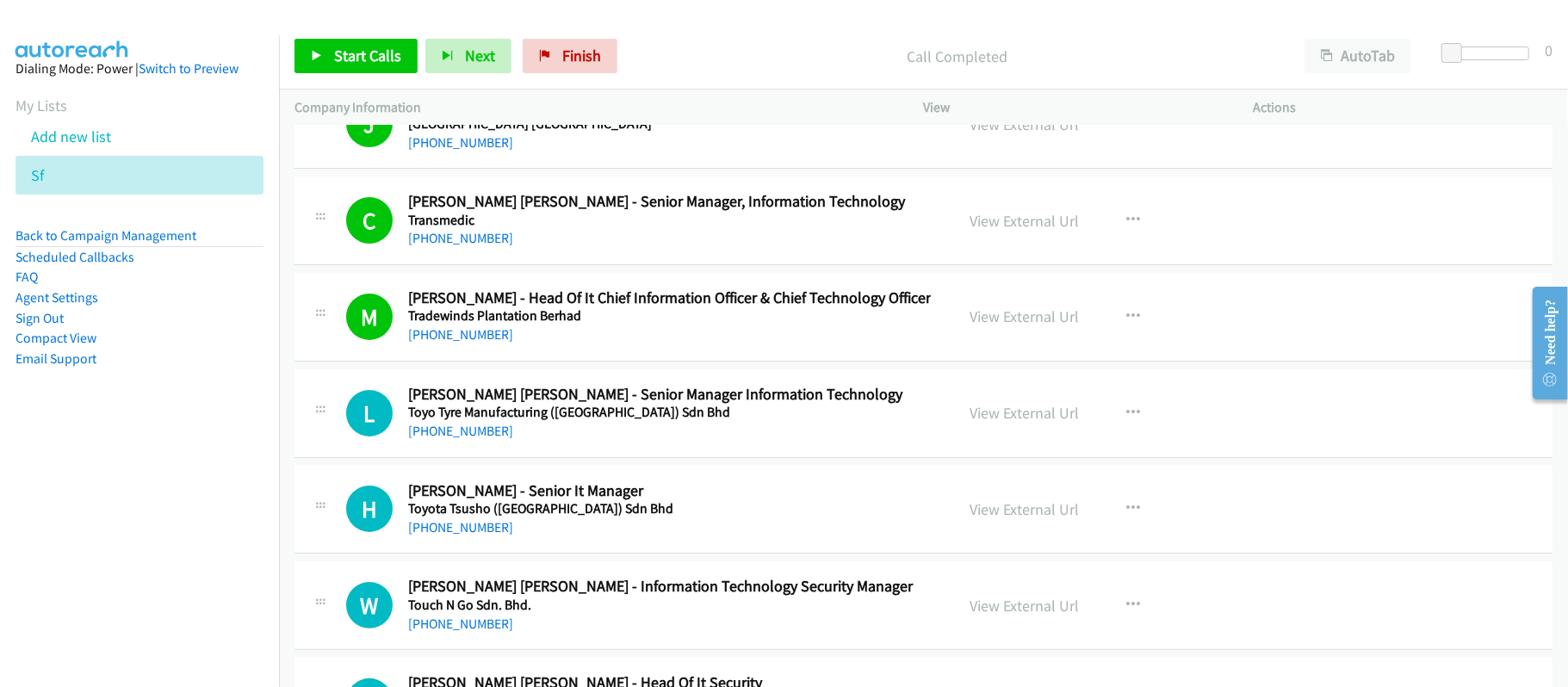
click at [627, 345] on div "[PHONE_NUMBER]" at bounding box center [669, 334] width 523 height 20
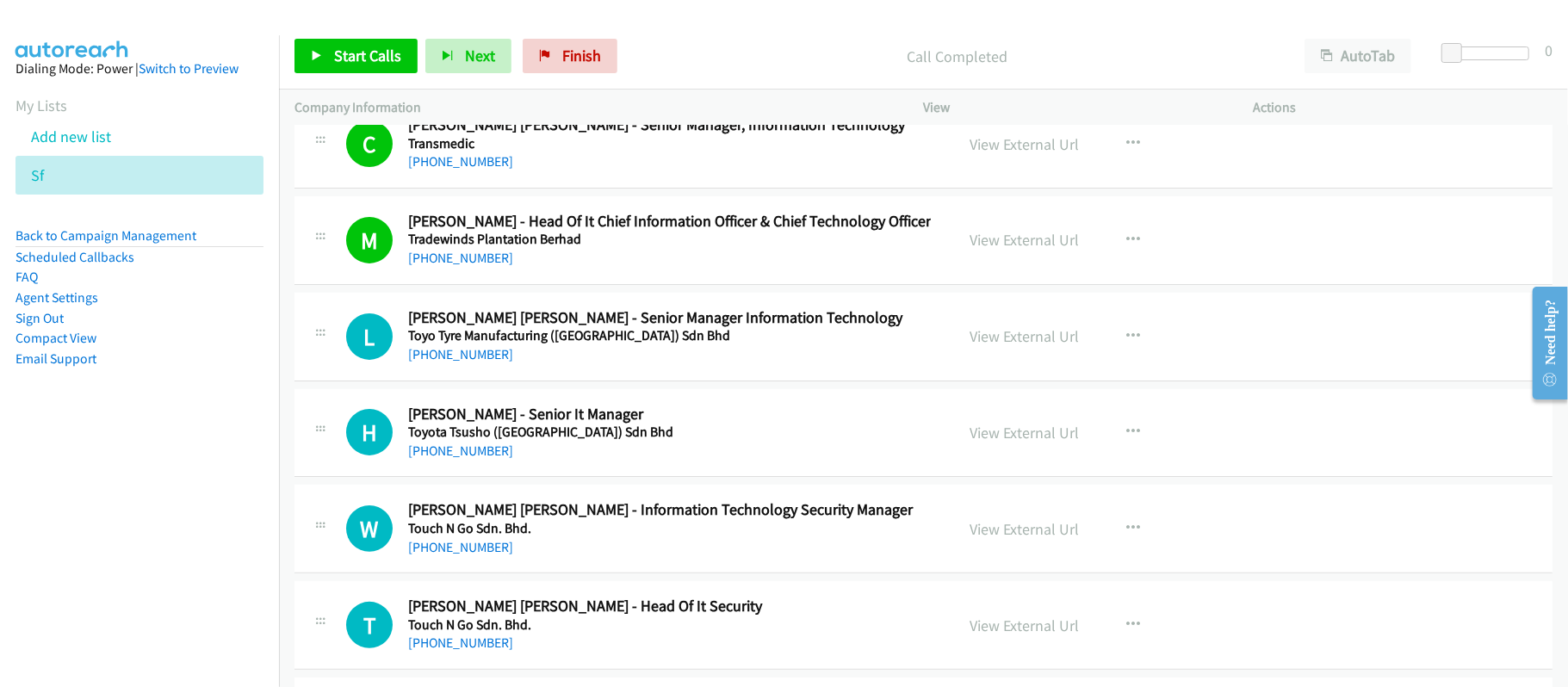
scroll to position [4937, 0]
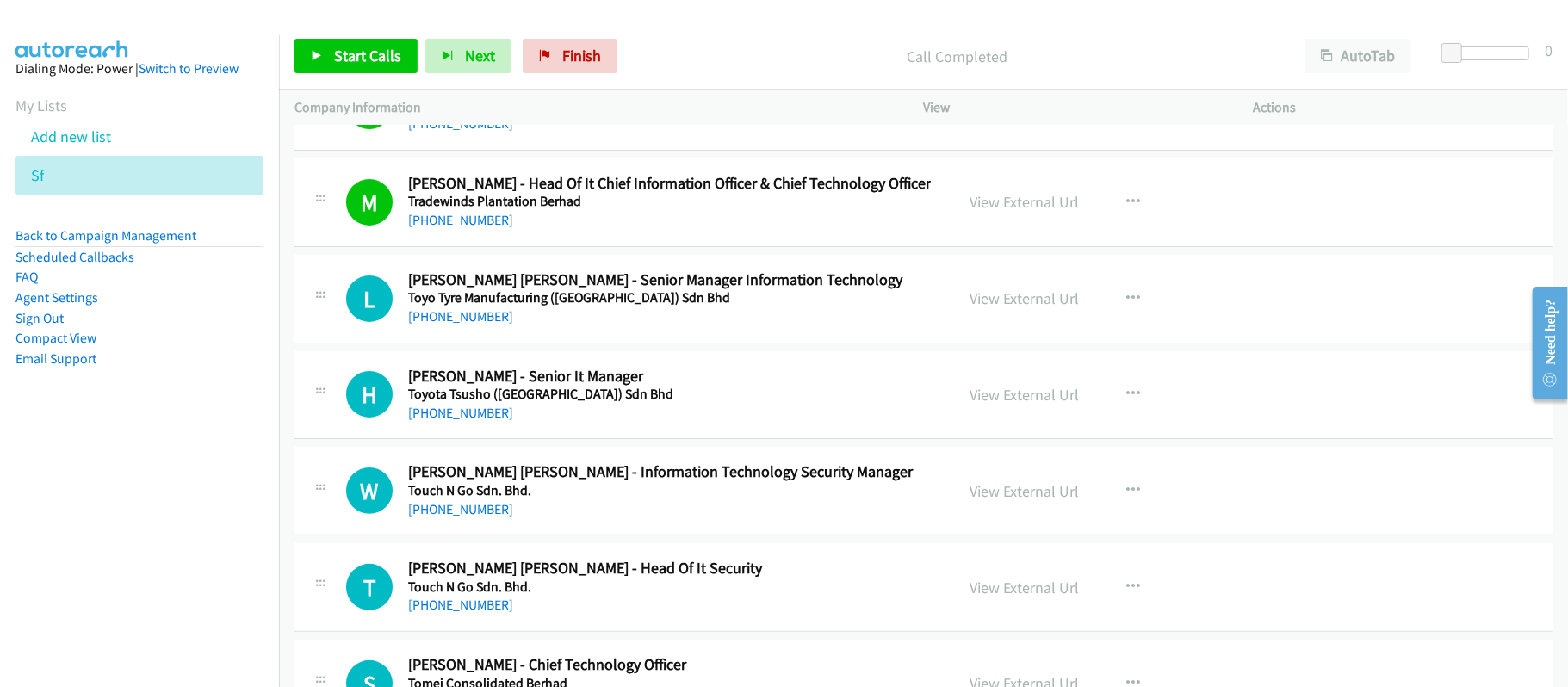
click at [676, 231] on div "[PHONE_NUMBER]" at bounding box center [669, 219] width 523 height 20
click at [720, 289] on h2 "[PERSON_NAME] [PERSON_NAME] - Senior Manager Information Technology" at bounding box center [669, 280] width 523 height 19
drag, startPoint x: 470, startPoint y: 338, endPoint x: 480, endPoint y: 337, distance: 10.0
click at [470, 325] on link "[PHONE_NUMBER]" at bounding box center [460, 316] width 105 height 16
click at [432, 421] on link "[PHONE_NUMBER]" at bounding box center [460, 413] width 105 height 16
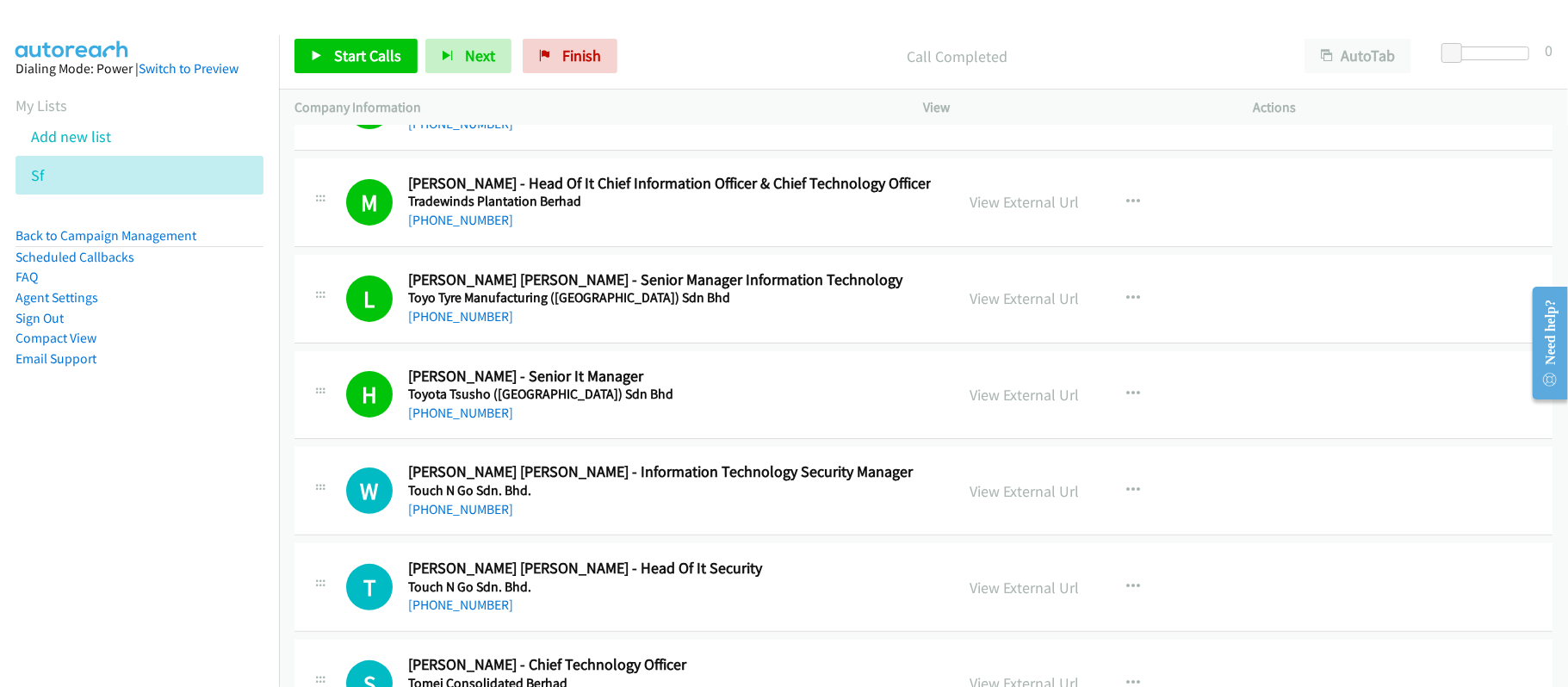
drag, startPoint x: 610, startPoint y: 530, endPoint x: 593, endPoint y: 529, distance: 17.0
click at [610, 520] on div "[PHONE_NUMBER]" at bounding box center [669, 509] width 523 height 20
click at [475, 518] on link "[PHONE_NUMBER]" at bounding box center [460, 509] width 105 height 16
click at [713, 403] on h5 "Toyota Tsusho ([GEOGRAPHIC_DATA]) Sdn Bhd" at bounding box center [669, 394] width 523 height 17
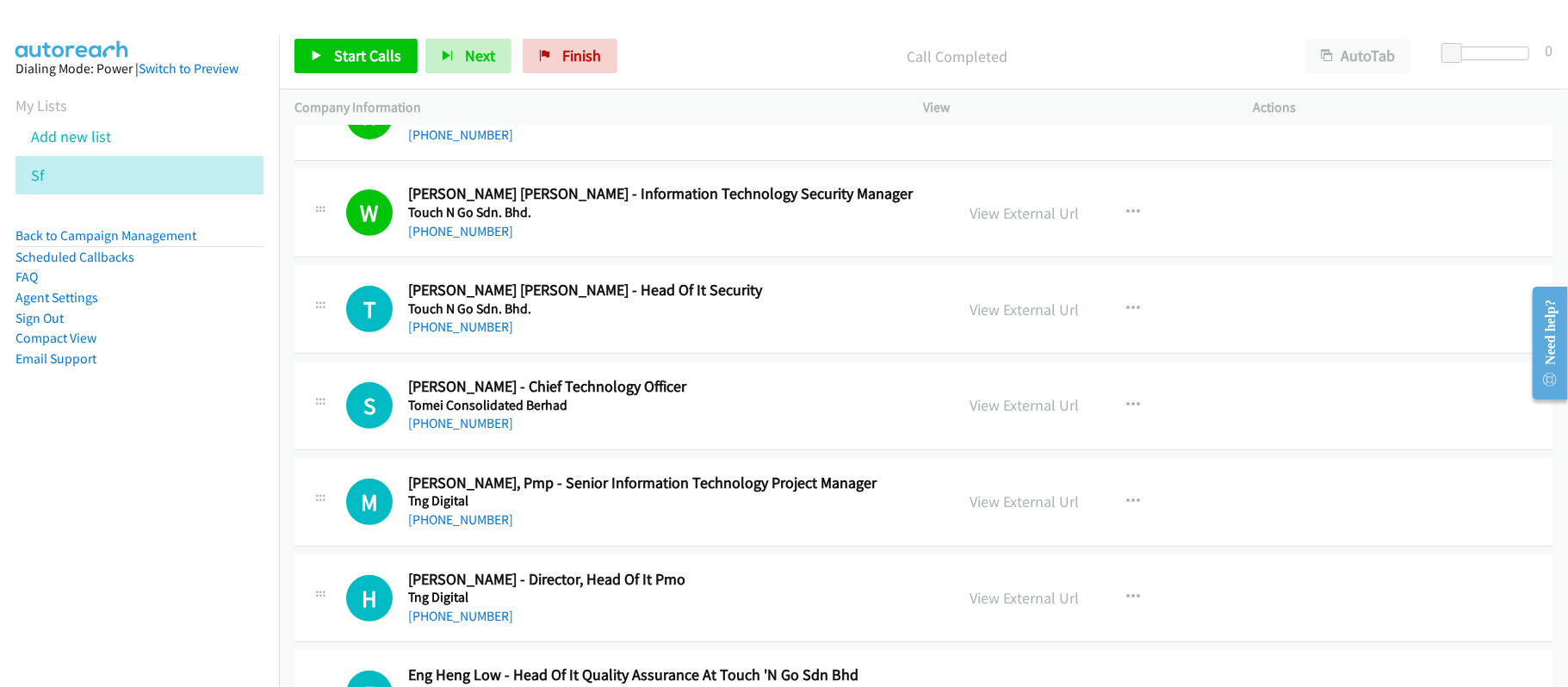
scroll to position [5281, 0]
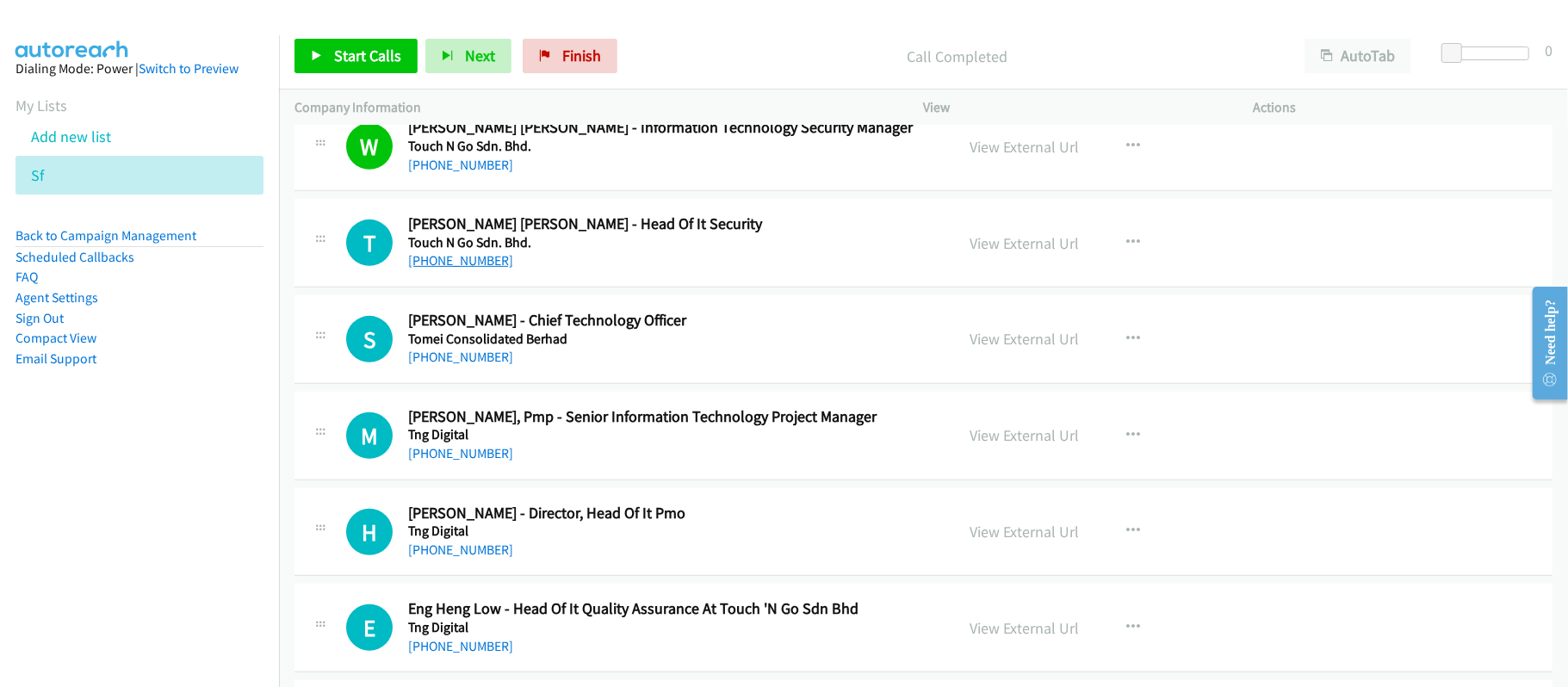
click at [456, 269] on link "[PHONE_NUMBER]" at bounding box center [460, 260] width 105 height 16
drag, startPoint x: 455, startPoint y: 376, endPoint x: 599, endPoint y: 374, distance: 144.0
click at [455, 365] on link "[PHONE_NUMBER]" at bounding box center [460, 357] width 105 height 16
drag, startPoint x: 642, startPoint y: 376, endPoint x: 784, endPoint y: 295, distance: 163.5
click at [642, 368] on div "[PHONE_NUMBER]" at bounding box center [669, 357] width 523 height 20
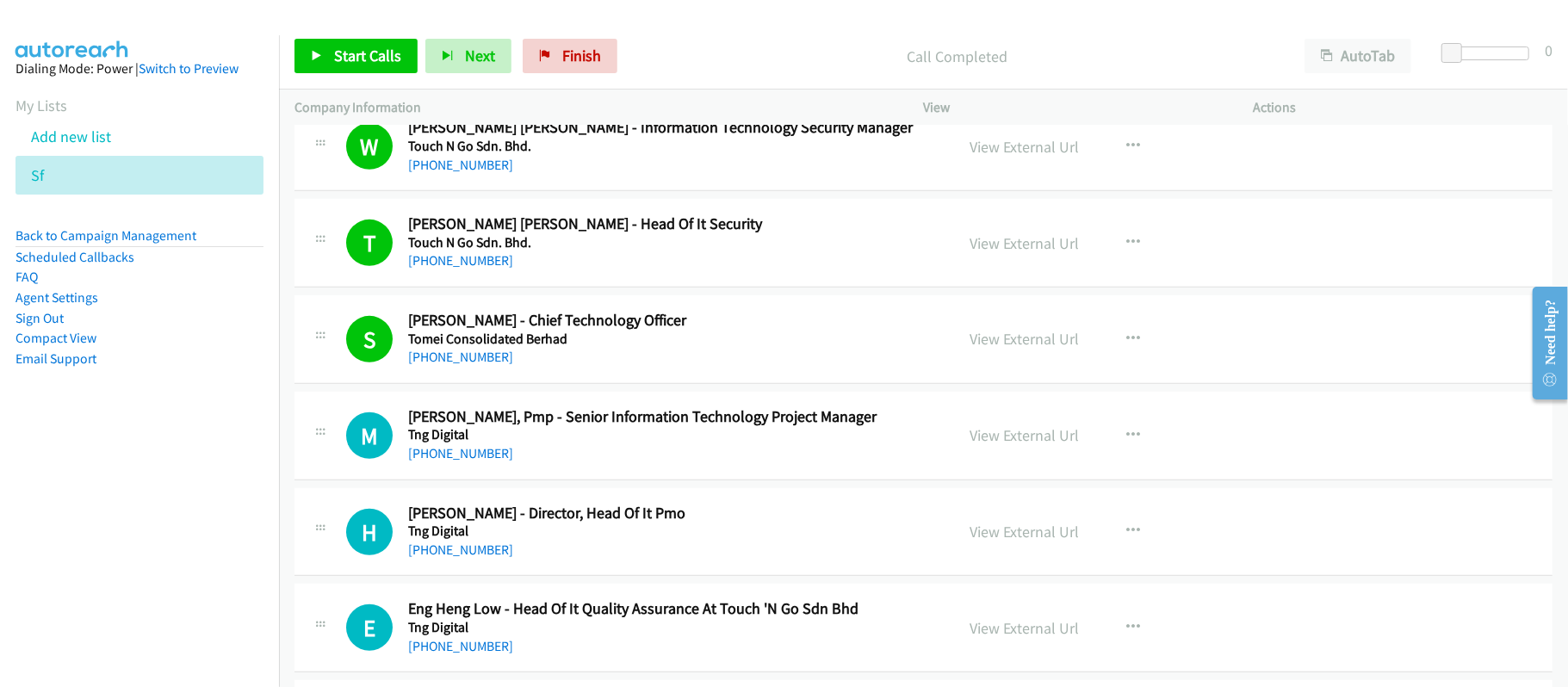
click at [724, 366] on div "[PHONE_NUMBER]" at bounding box center [669, 357] width 523 height 20
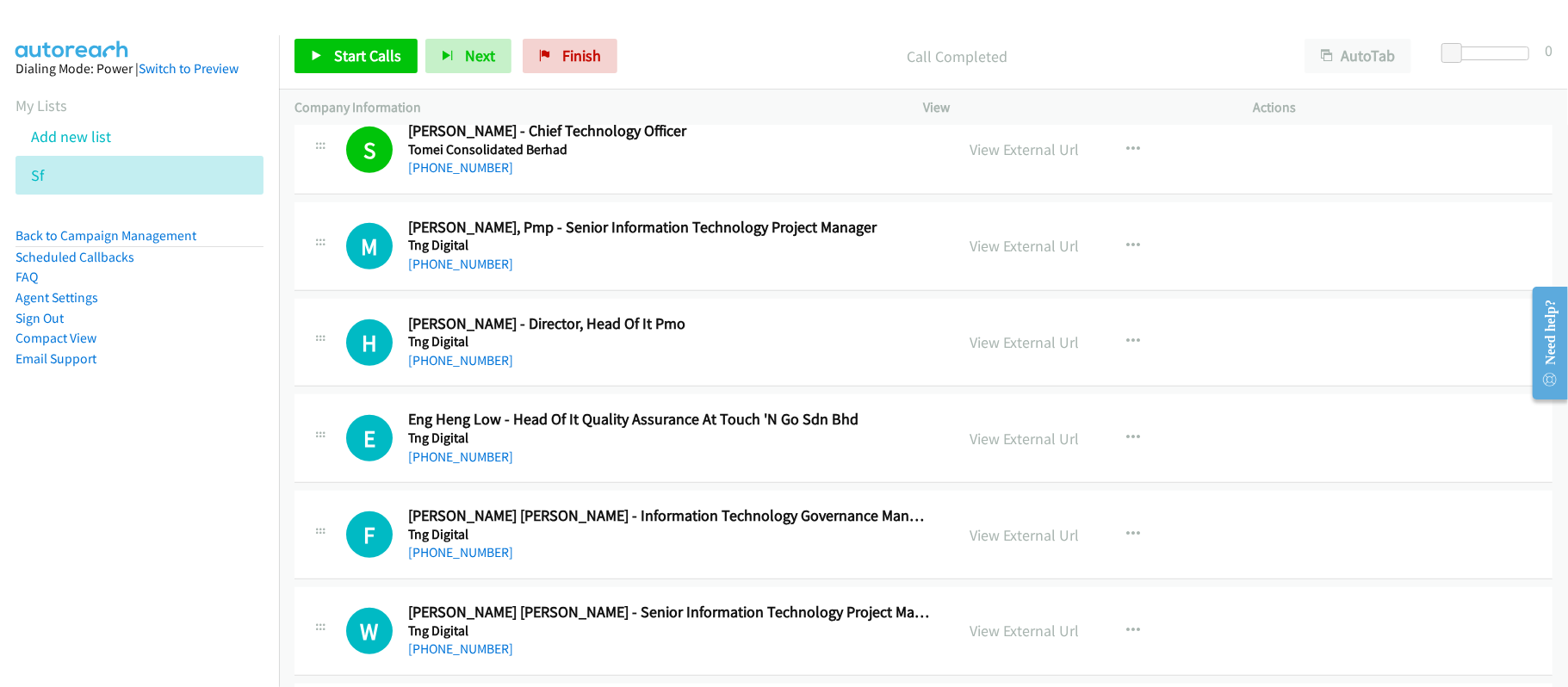
scroll to position [5511, 0]
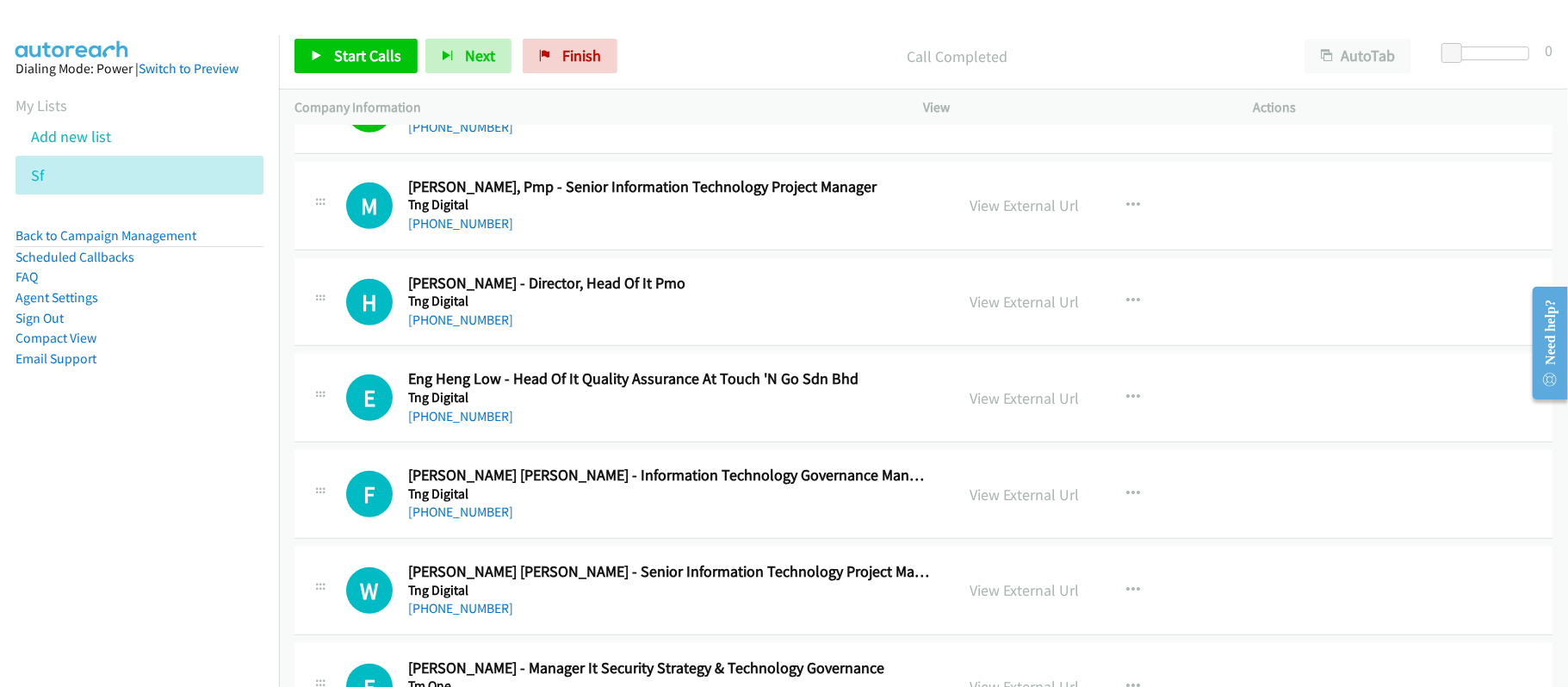
drag, startPoint x: 448, startPoint y: 242, endPoint x: 660, endPoint y: 239, distance: 212.0
click at [448, 232] on link "[PHONE_NUMBER]" at bounding box center [460, 223] width 105 height 16
click at [625, 347] on div "H Callback Scheduled [PERSON_NAME] - Director, Head Of It Pmo Tng Digital Asia/…" at bounding box center [924, 302] width 1258 height 89
click at [472, 329] on link "[PHONE_NUMBER]" at bounding box center [460, 320] width 105 height 16
click at [541, 407] on h5 "Tng Digital" at bounding box center [669, 398] width 523 height 17
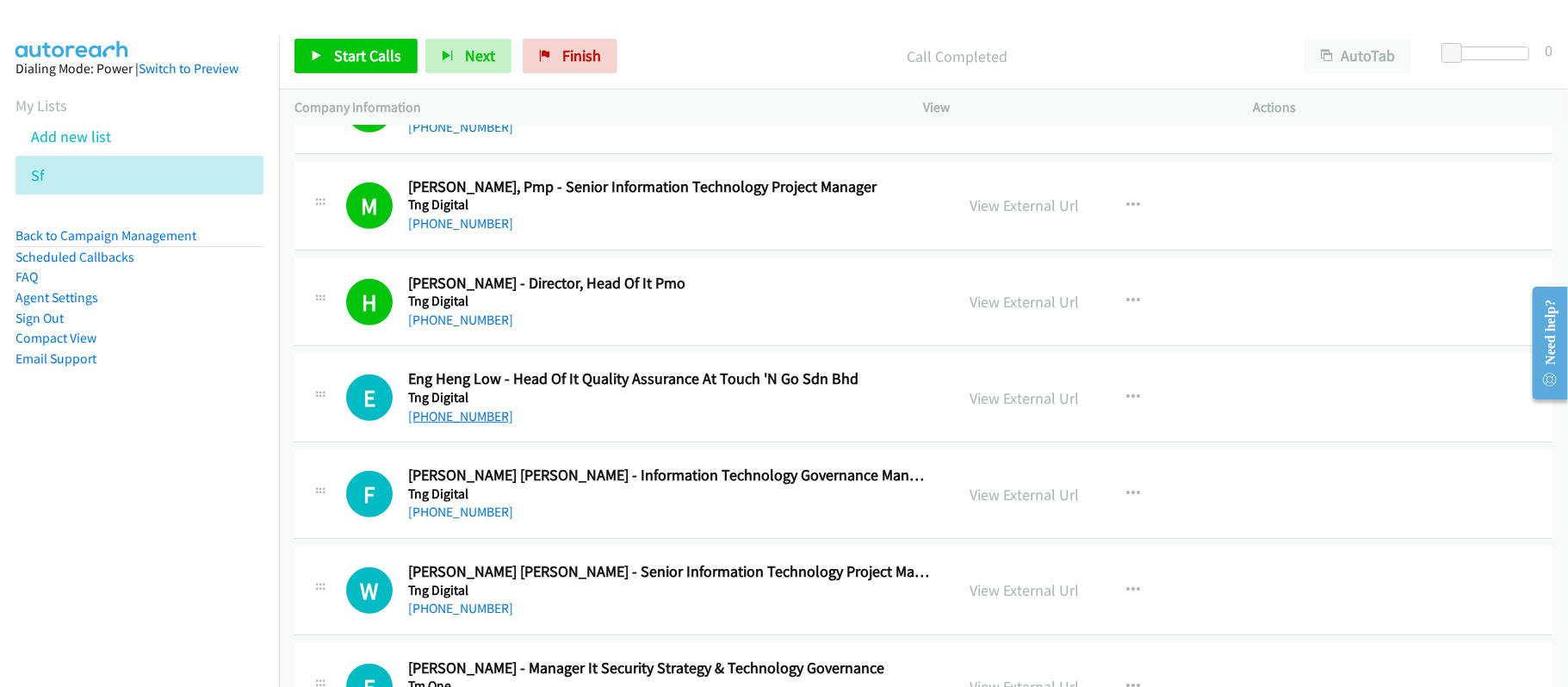
click at [462, 424] on link "[PHONE_NUMBER]" at bounding box center [460, 415] width 105 height 16
click at [854, 91] on div "Company Information" at bounding box center [593, 107] width 629 height 36
click at [455, 520] on link "[PHONE_NUMBER]" at bounding box center [460, 511] width 105 height 16
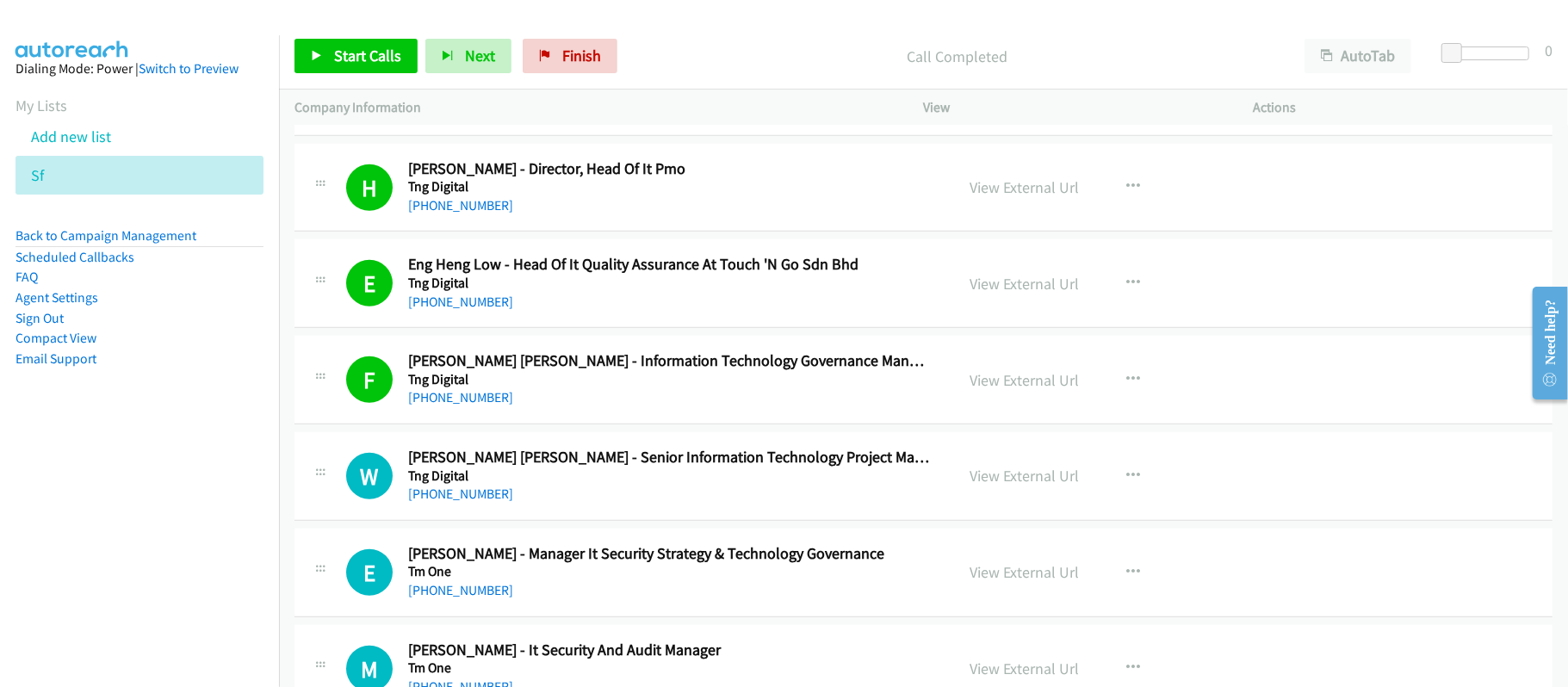
click at [637, 485] on h5 "Tng Digital" at bounding box center [669, 476] width 523 height 17
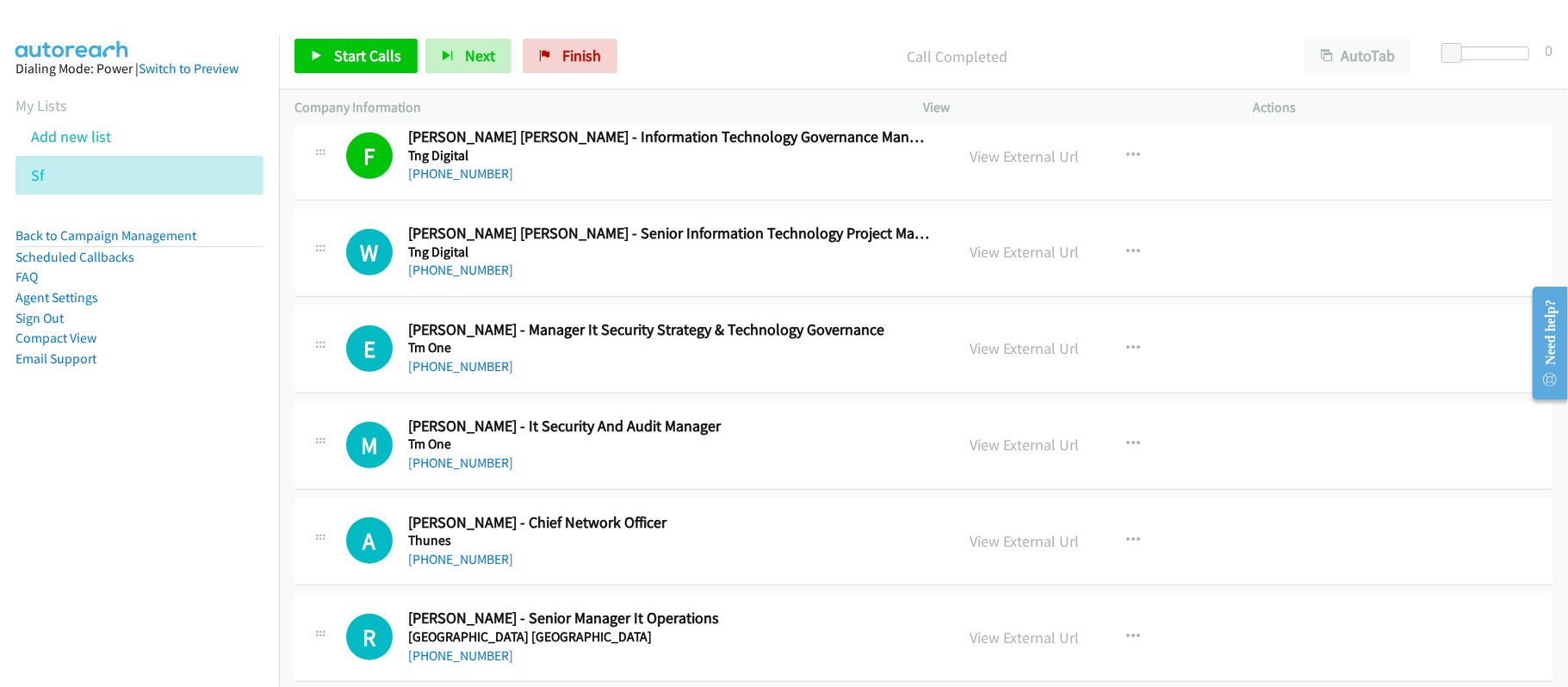
scroll to position [5855, 0]
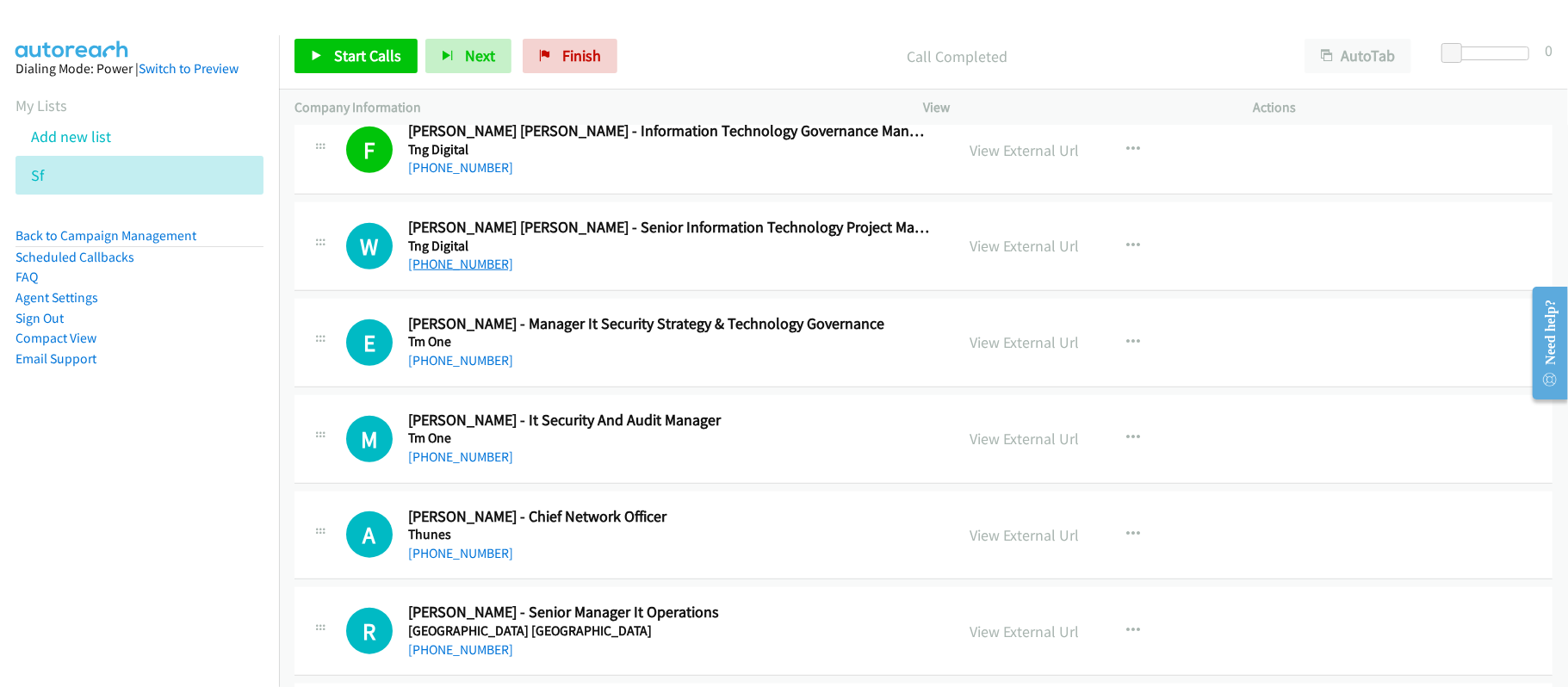
click at [432, 272] on link "[PHONE_NUMBER]" at bounding box center [460, 264] width 105 height 16
click at [629, 351] on h5 "Tm One" at bounding box center [669, 342] width 523 height 17
drag, startPoint x: 459, startPoint y: 376, endPoint x: 566, endPoint y: 384, distance: 107.3
click at [459, 368] on link "[PHONE_NUMBER]" at bounding box center [460, 359] width 105 height 16
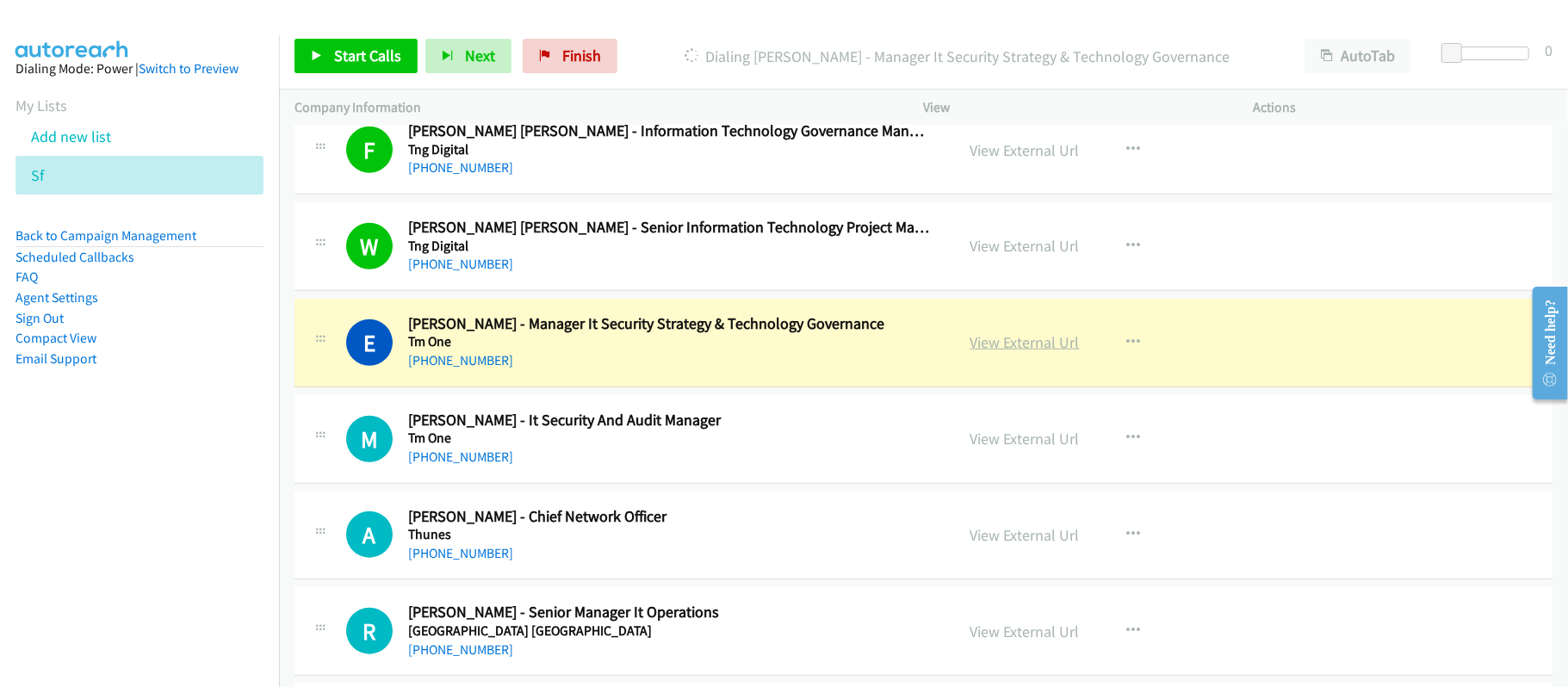
click at [1030, 352] on link "View External Url" at bounding box center [1024, 342] width 109 height 19
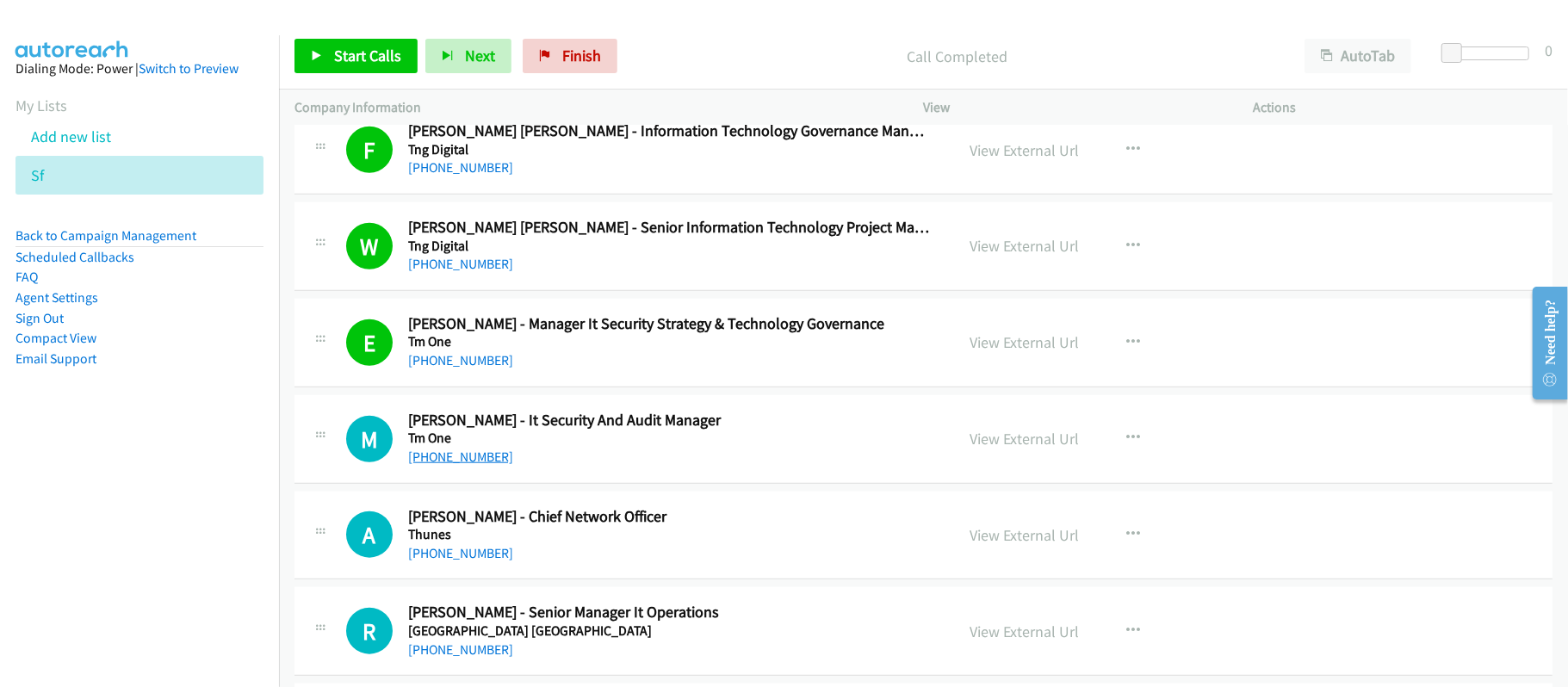
click at [484, 465] on link "[PHONE_NUMBER]" at bounding box center [460, 456] width 105 height 16
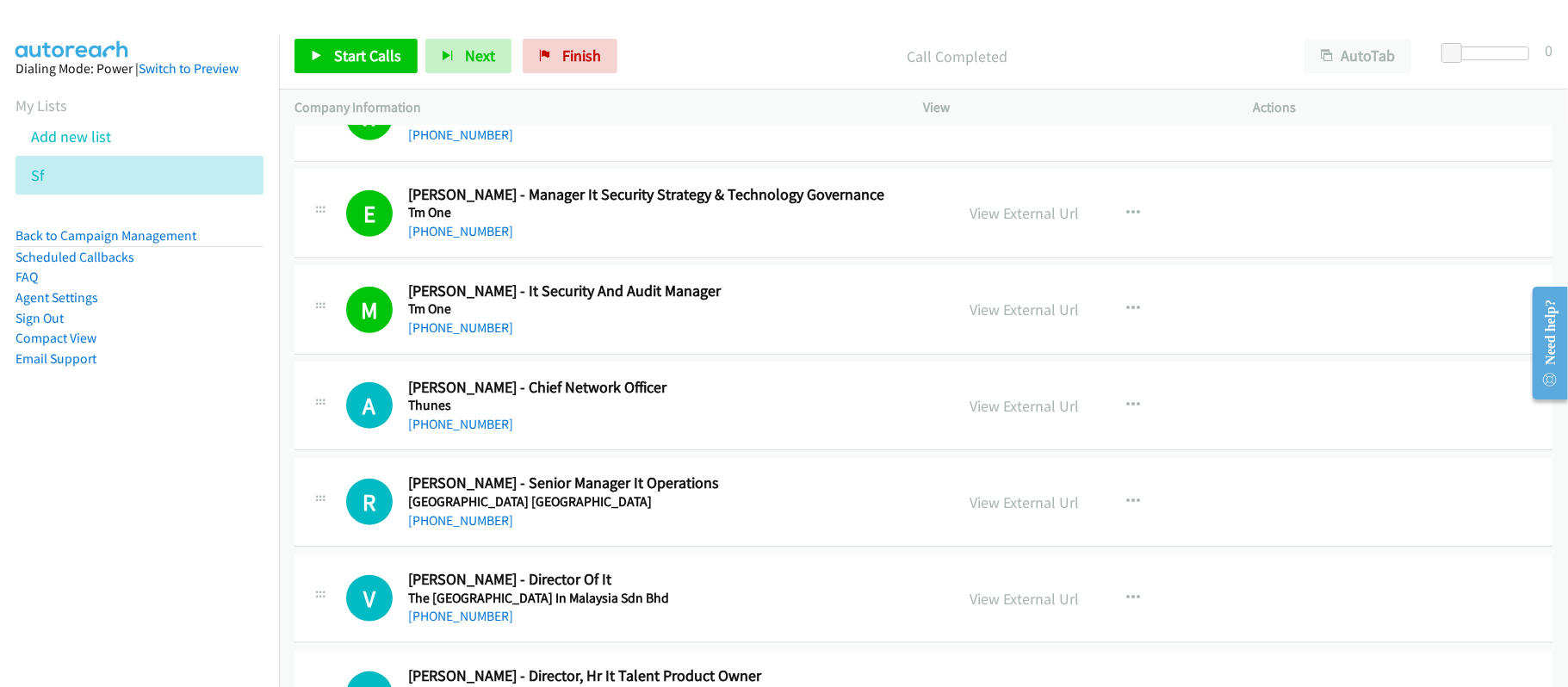
scroll to position [6084, 0]
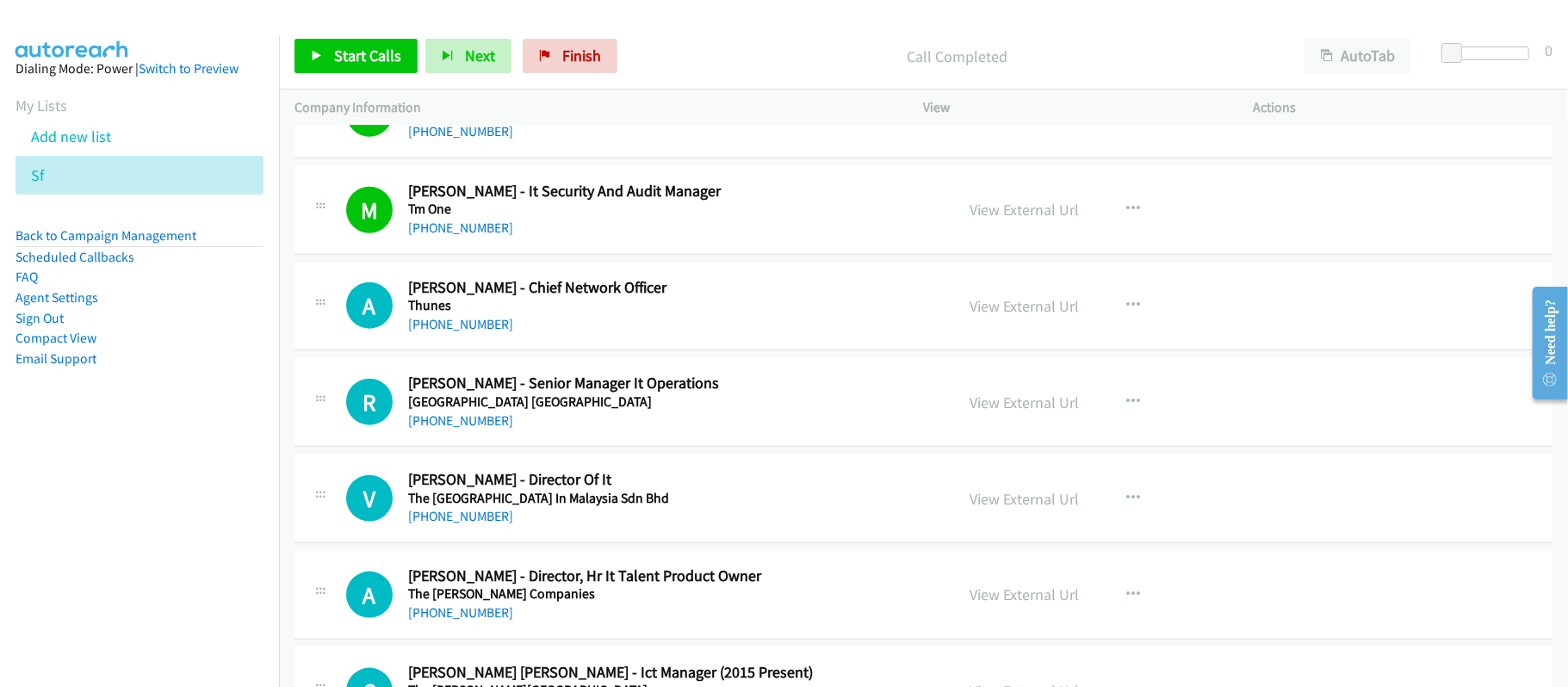
click at [470, 332] on link "[PHONE_NUMBER]" at bounding box center [460, 324] width 105 height 16
drag, startPoint x: 669, startPoint y: 315, endPoint x: 882, endPoint y: 349, distance: 215.7
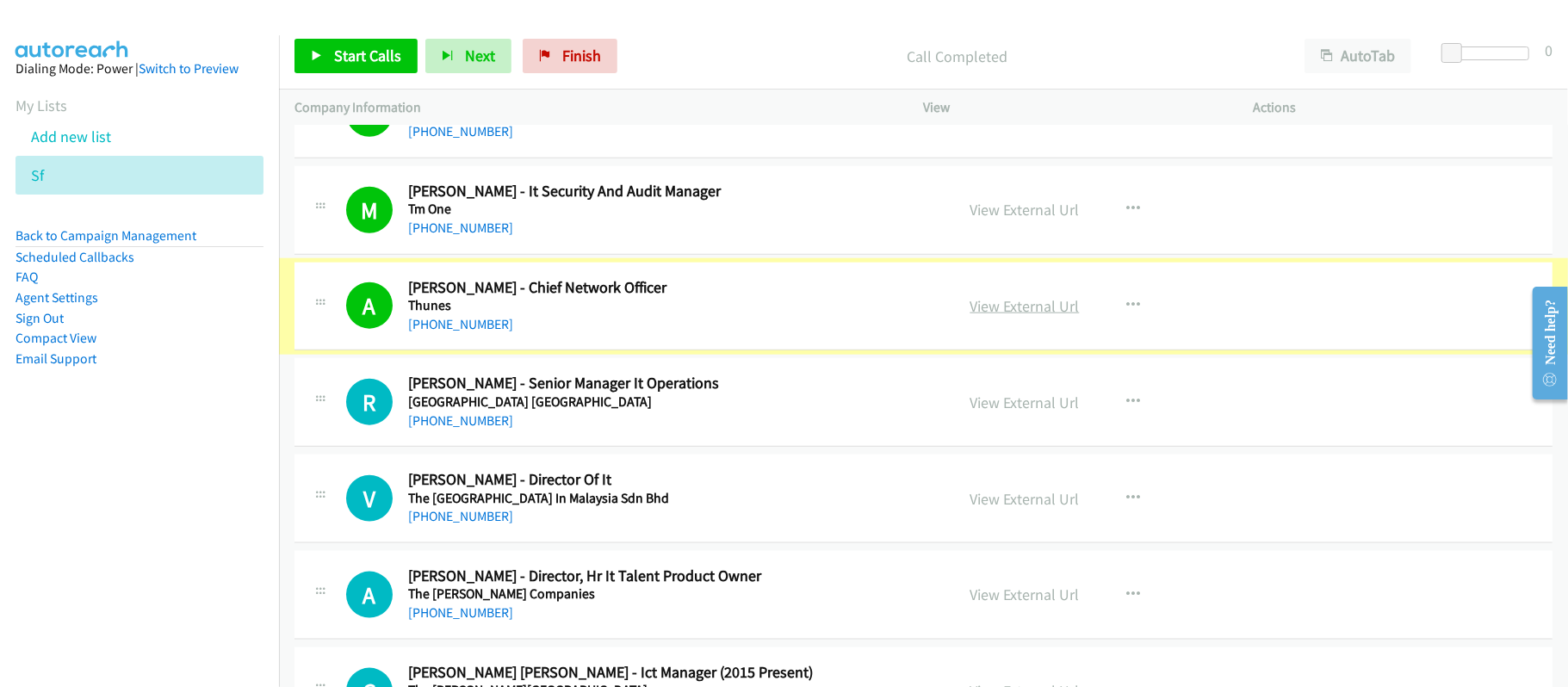
click at [995, 316] on link "View External Url" at bounding box center [1024, 306] width 109 height 19
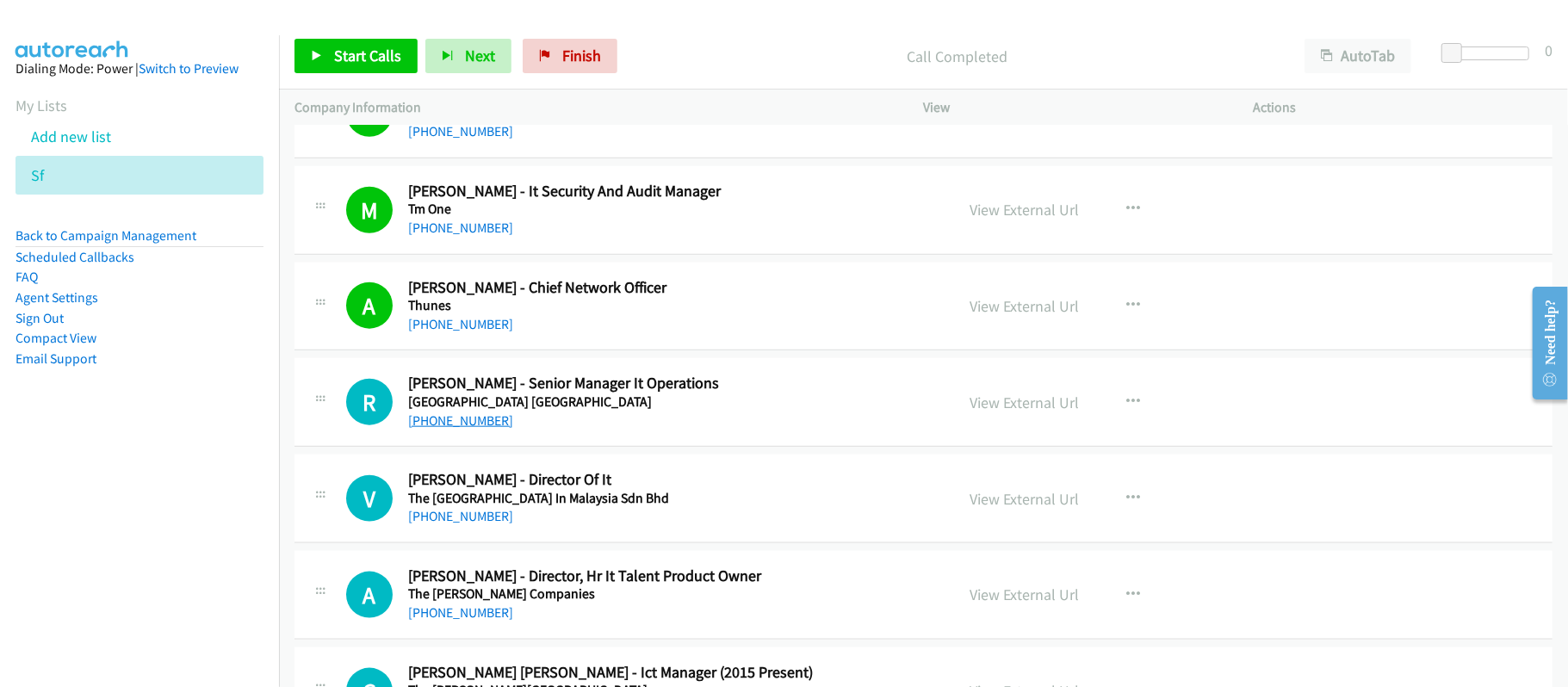
click at [483, 429] on link "[PHONE_NUMBER]" at bounding box center [460, 420] width 105 height 16
click at [477, 525] on link "[PHONE_NUMBER]" at bounding box center [460, 516] width 105 height 16
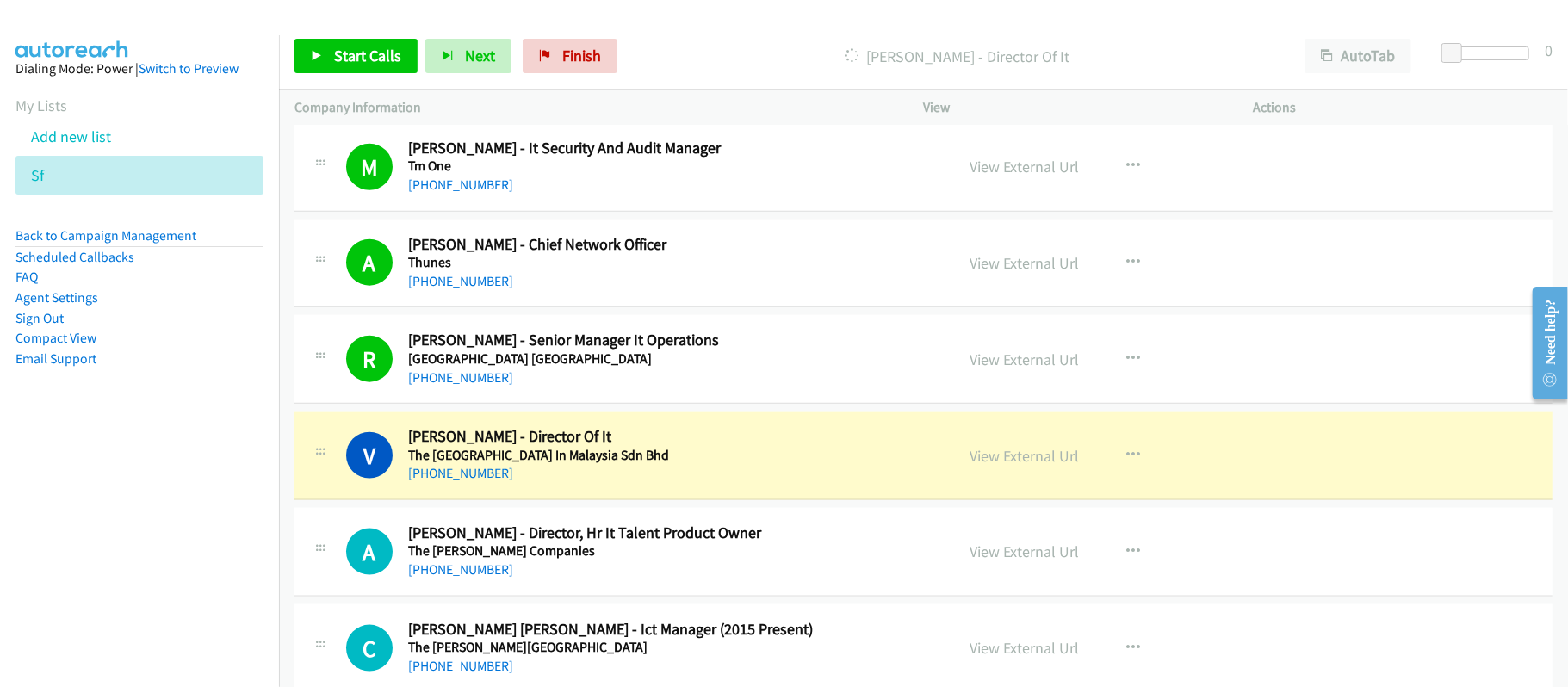
scroll to position [6200, 0]
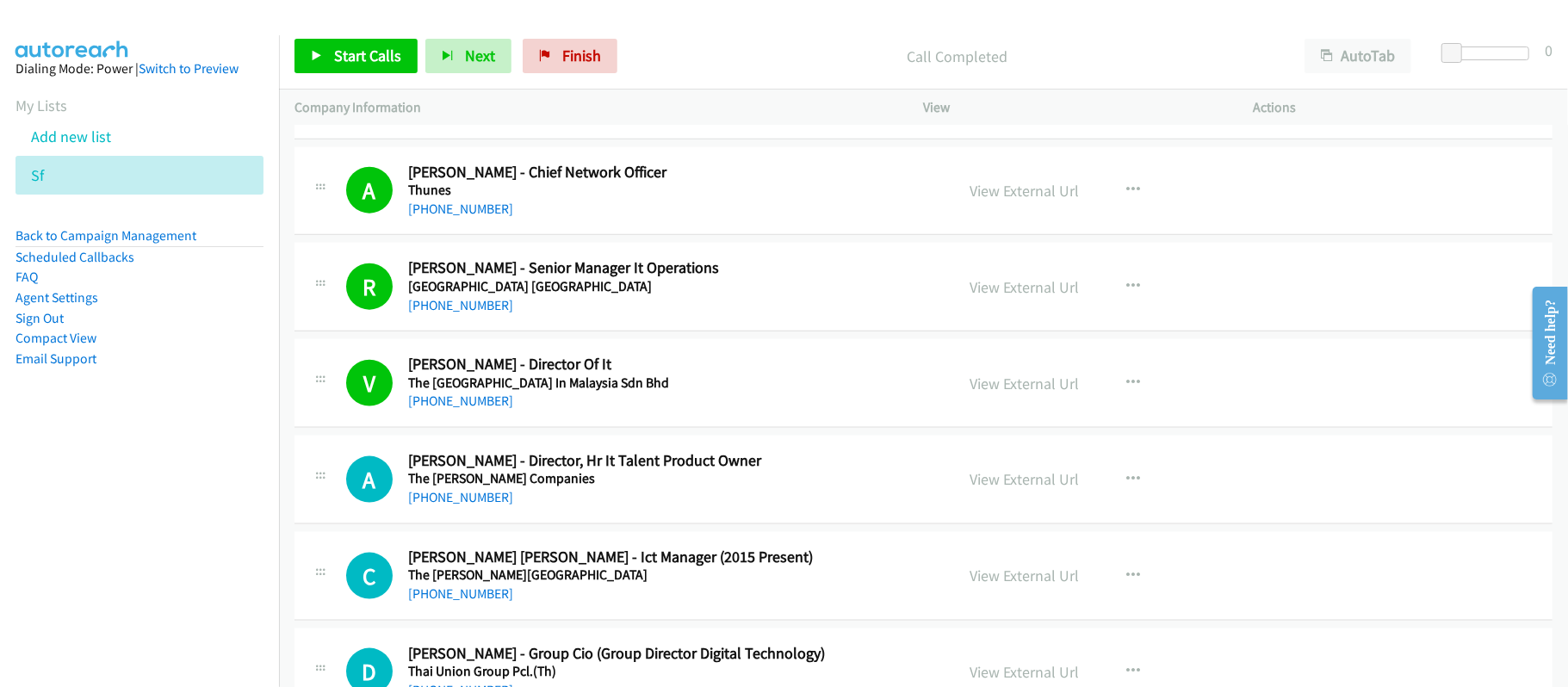
drag, startPoint x: 477, startPoint y: 513, endPoint x: 550, endPoint y: 521, distance: 73.4
click at [477, 505] on link "[PHONE_NUMBER]" at bounding box center [460, 497] width 105 height 16
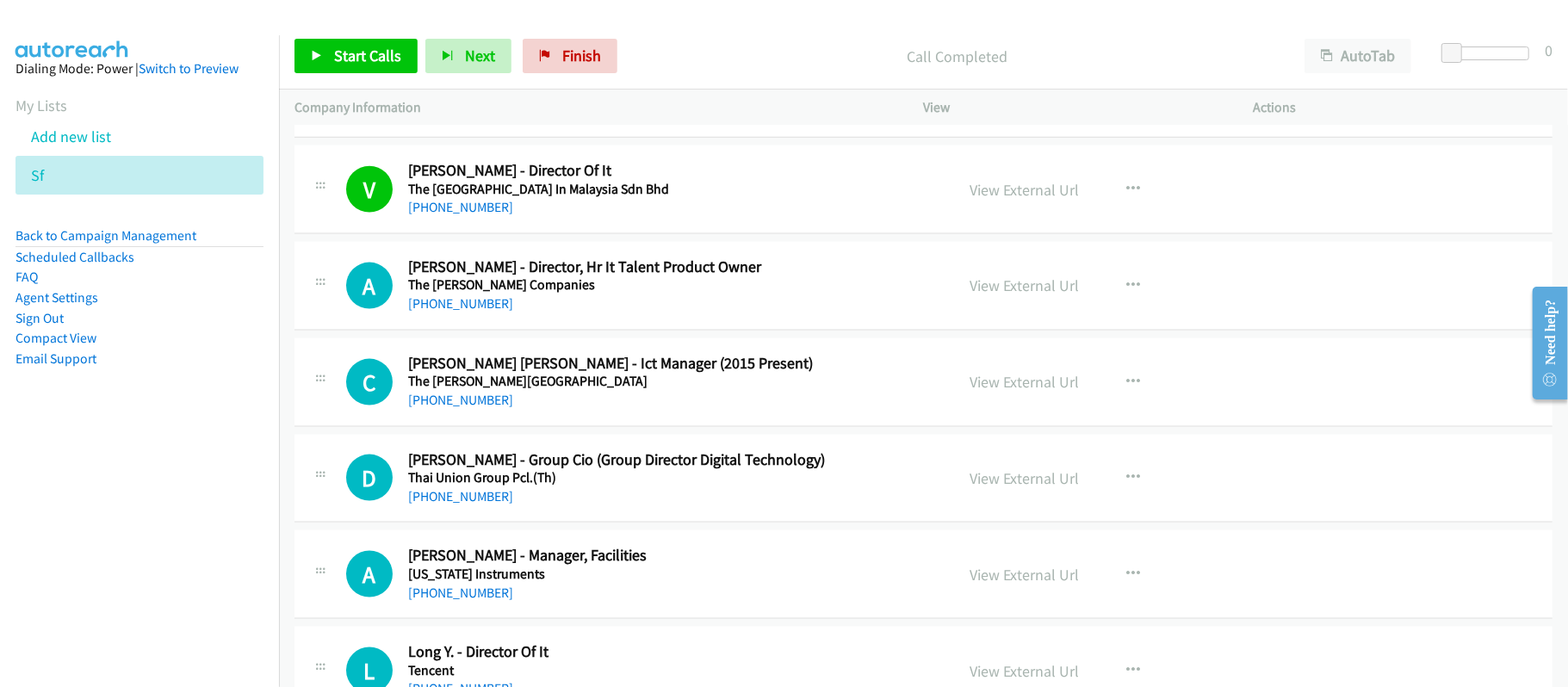
scroll to position [6429, 0]
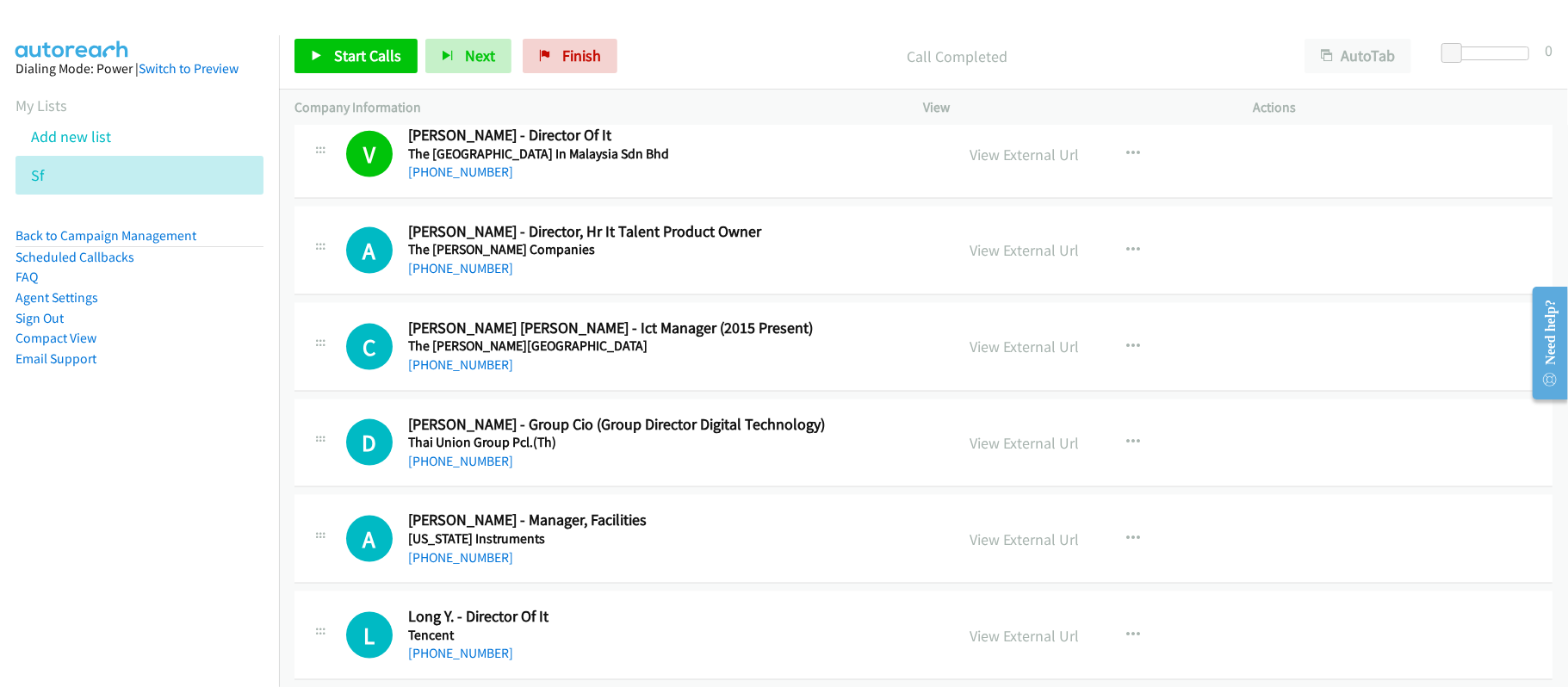
click at [690, 391] on div "C Callback Scheduled [PERSON_NAME] [PERSON_NAME] - Ict Manager (2015 Present) T…" at bounding box center [924, 348] width 1258 height 89
click at [478, 276] on link "[PHONE_NUMBER]" at bounding box center [460, 268] width 105 height 16
click at [663, 376] on div "[PHONE_NUMBER]" at bounding box center [669, 364] width 523 height 20
click at [676, 391] on div "C Callback Scheduled [PERSON_NAME] [PERSON_NAME] - Ict Manager (2015 Present) T…" at bounding box center [924, 348] width 1258 height 89
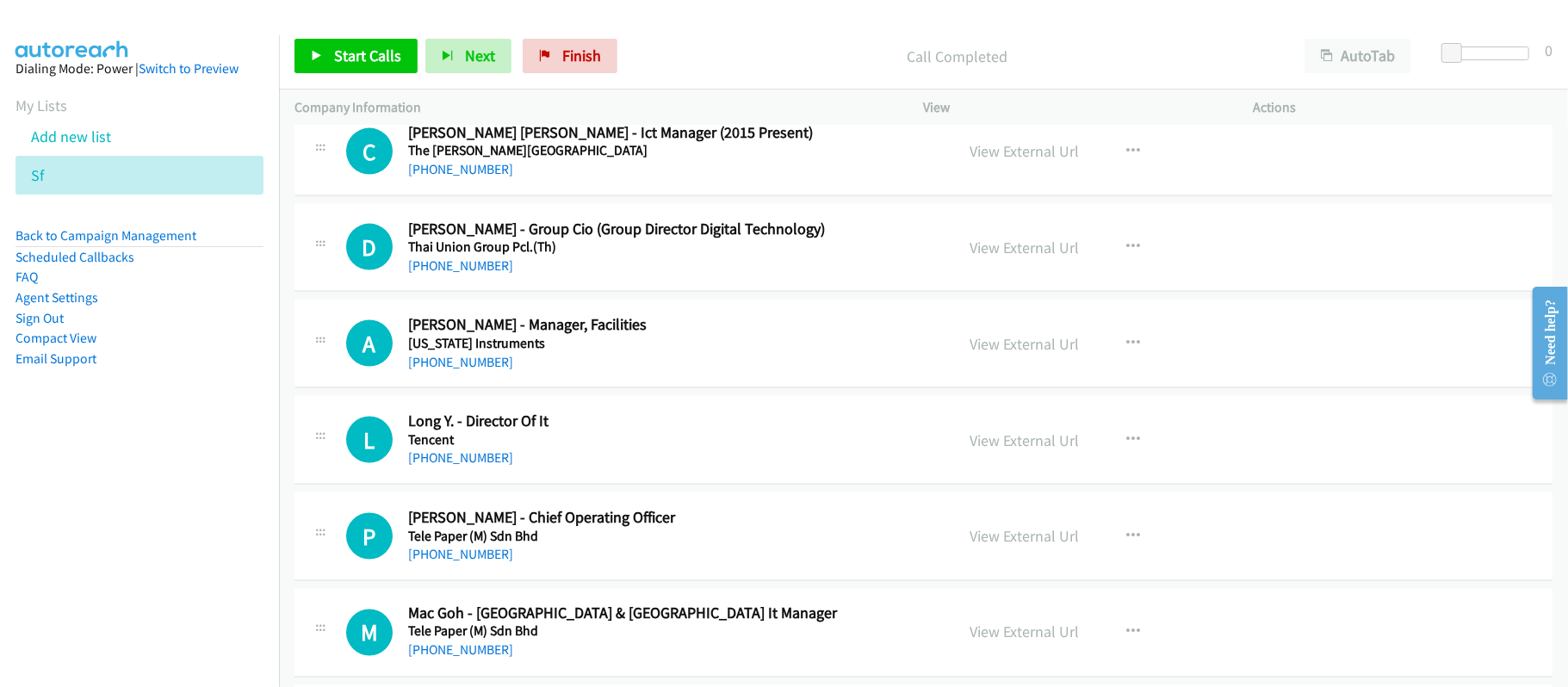
scroll to position [6659, 0]
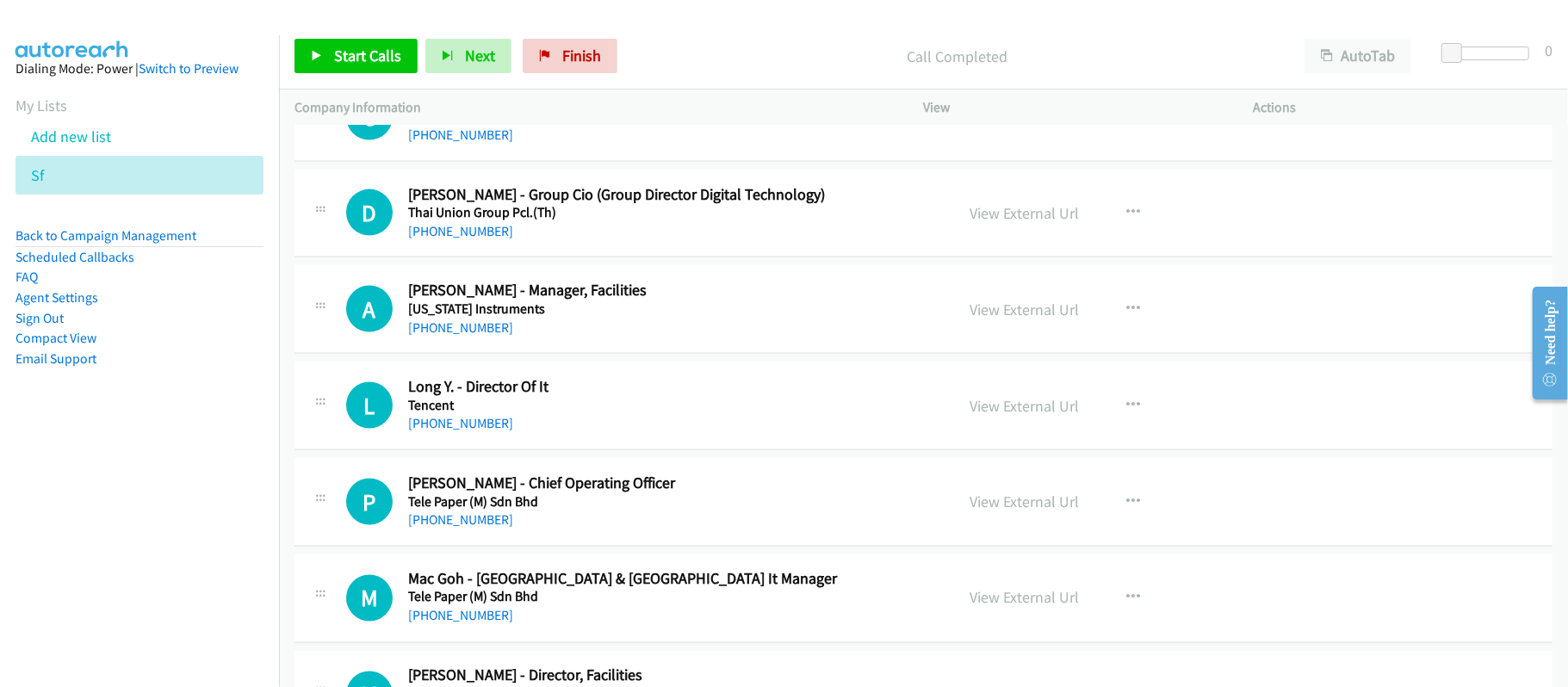
drag, startPoint x: 479, startPoint y: 348, endPoint x: 514, endPoint y: 352, distance: 35.2
click at [479, 336] on link "[PHONE_NUMBER]" at bounding box center [460, 328] width 105 height 16
drag, startPoint x: 458, startPoint y: 445, endPoint x: 476, endPoint y: 445, distance: 18.0
click at [458, 431] on link "[PHONE_NUMBER]" at bounding box center [460, 423] width 105 height 16
click at [556, 510] on h5 "Tele Paper (M) Sdn Bhd" at bounding box center [669, 502] width 523 height 17
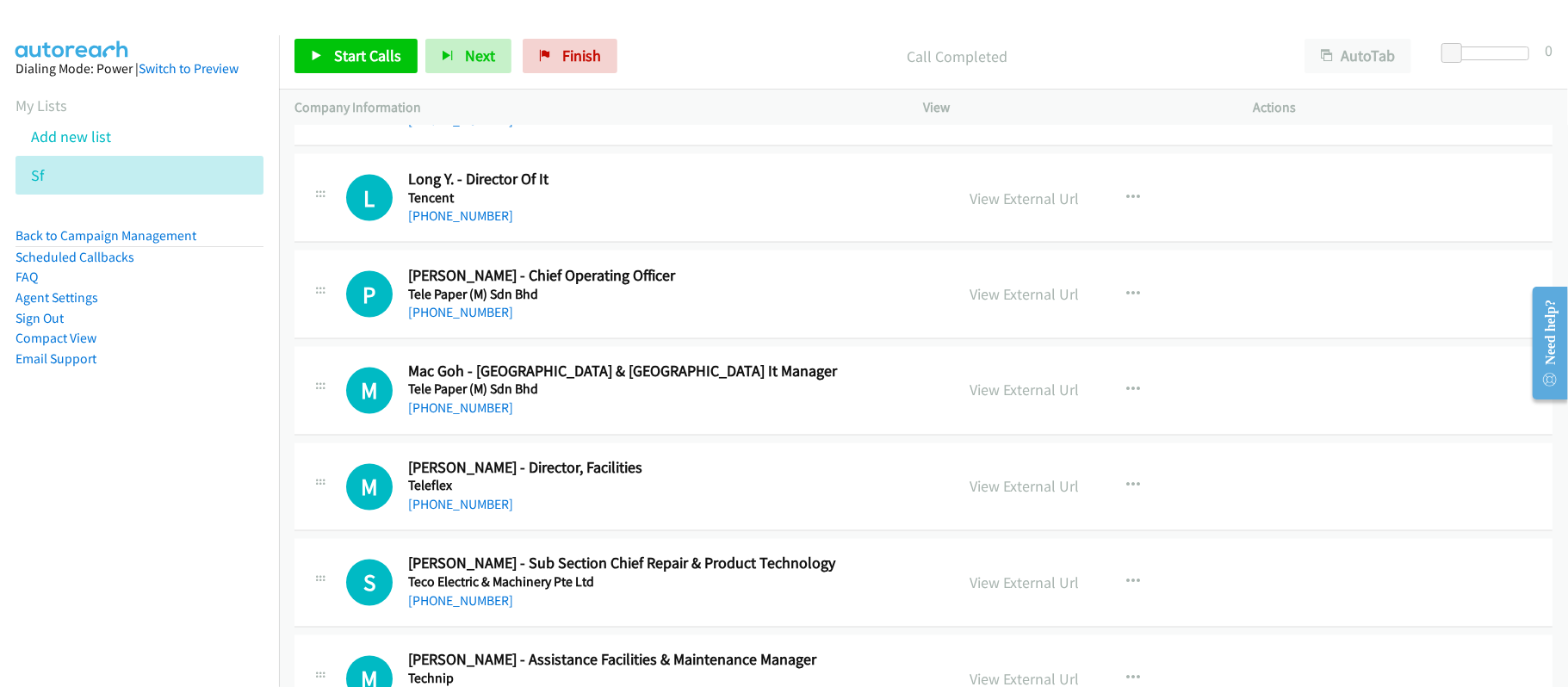
scroll to position [6888, 0]
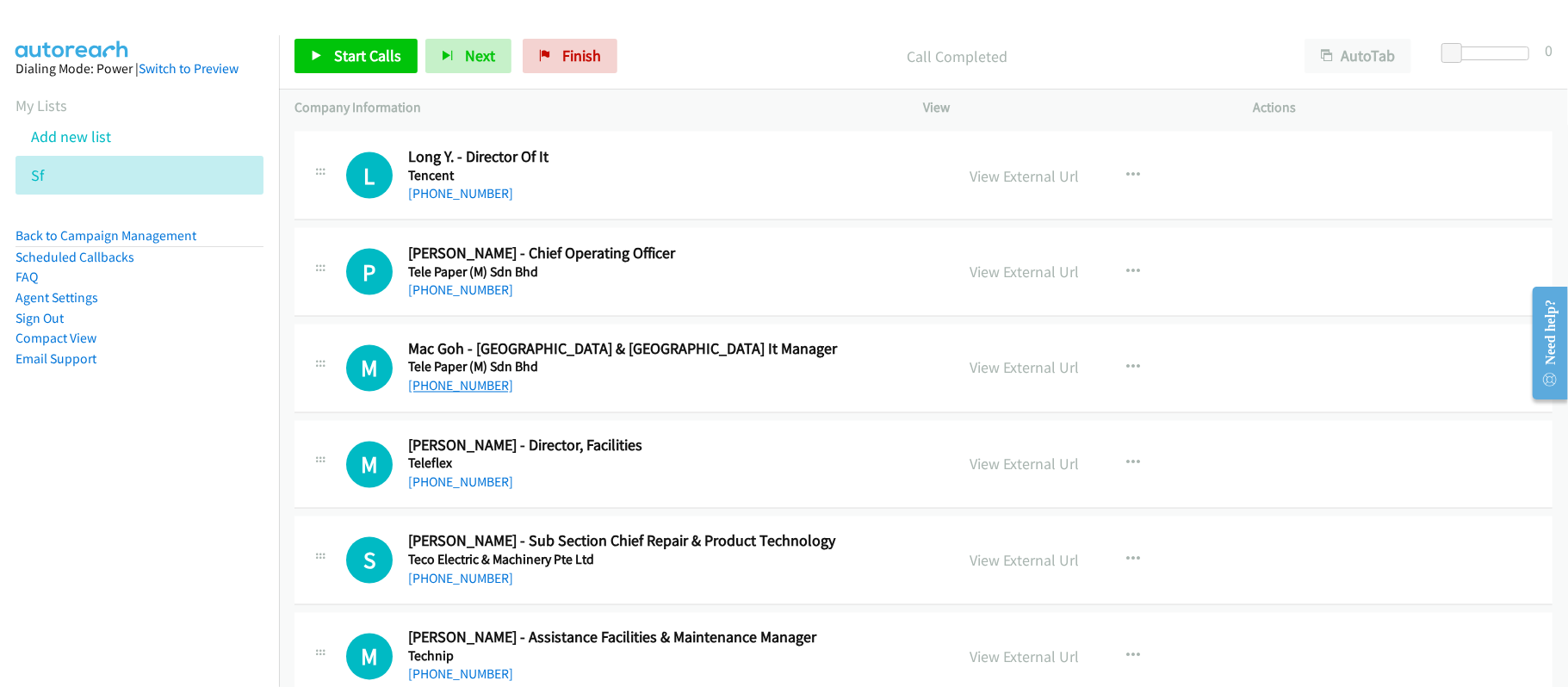
click at [431, 394] on link "[PHONE_NUMBER]" at bounding box center [460, 386] width 105 height 16
drag, startPoint x: 455, startPoint y: 502, endPoint x: 642, endPoint y: 503, distance: 187.0
click at [455, 491] on link "[PHONE_NUMBER]" at bounding box center [460, 482] width 105 height 16
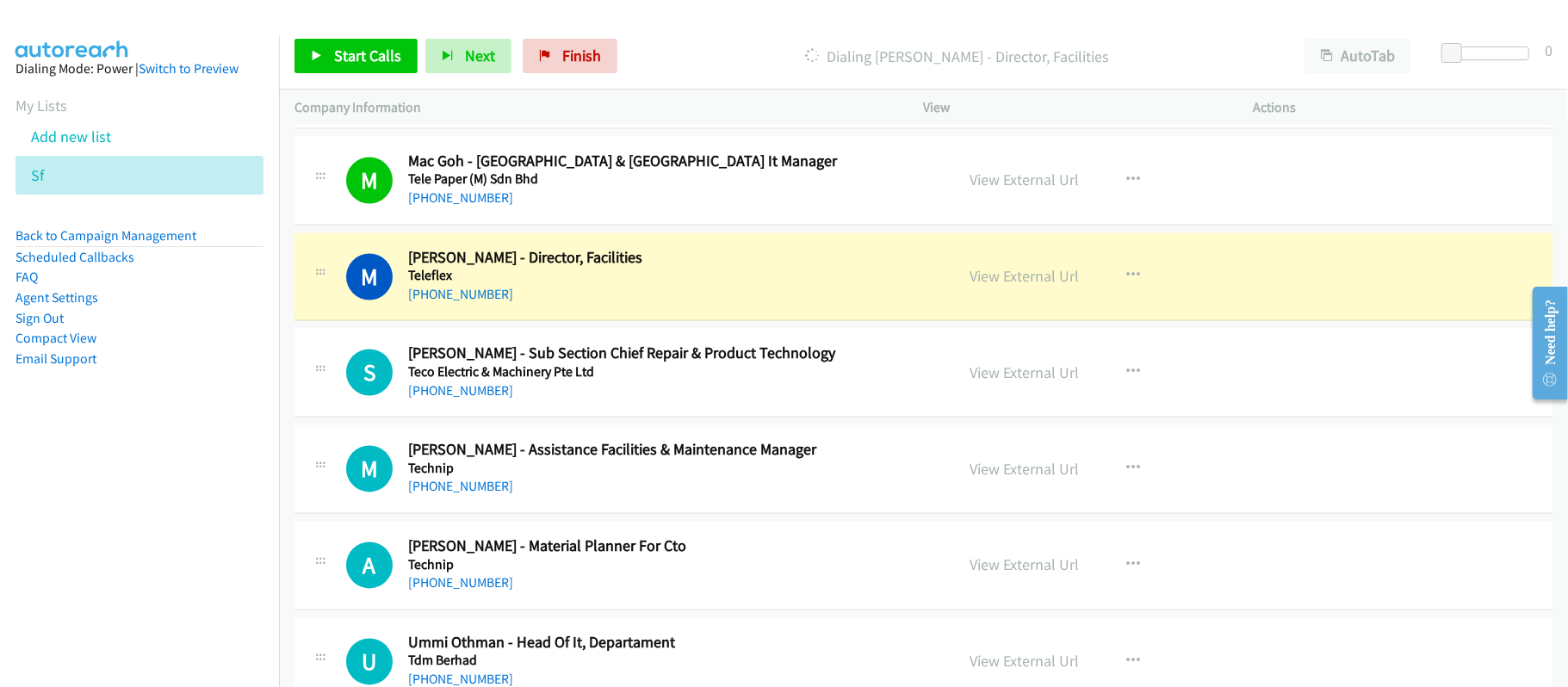
scroll to position [7118, 0]
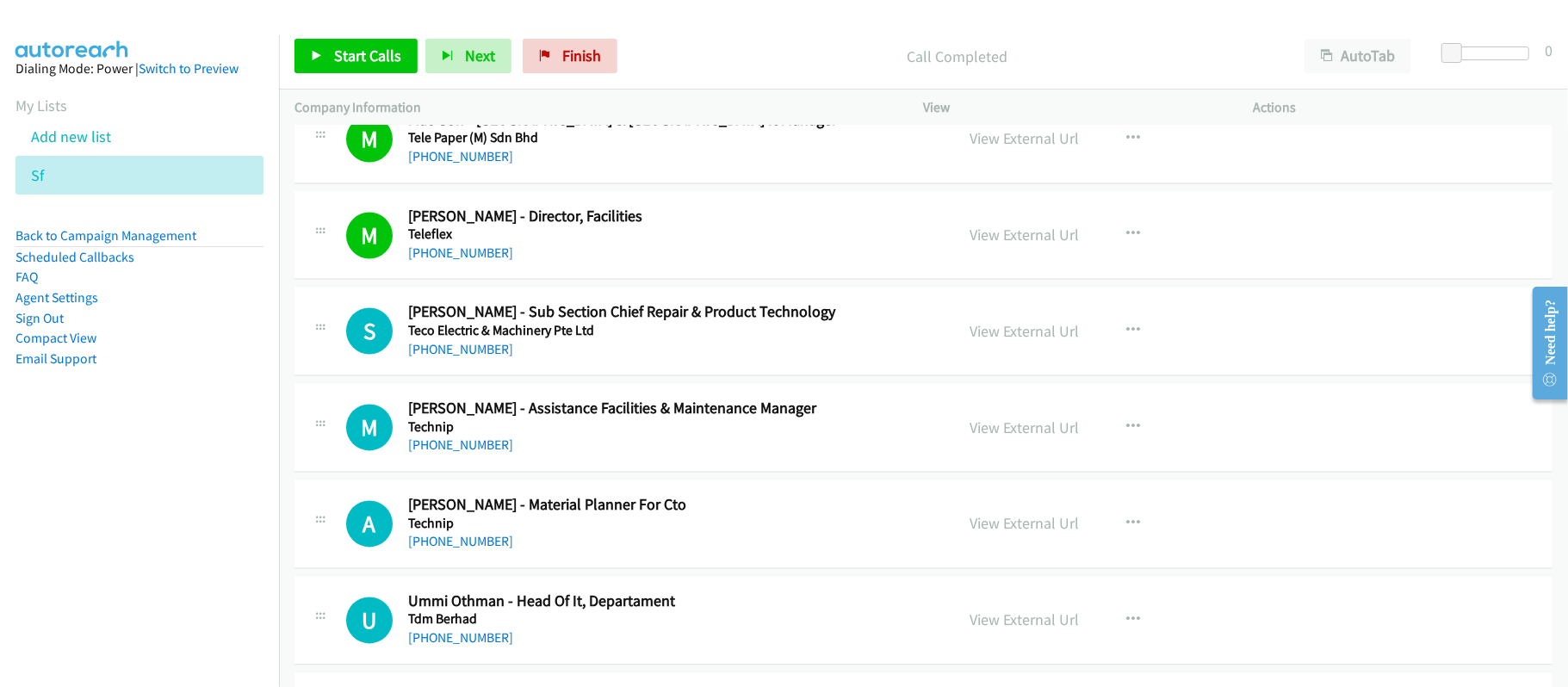
click at [691, 340] on h5 "Teco Electric & Machinery Pte Ltd" at bounding box center [669, 331] width 523 height 17
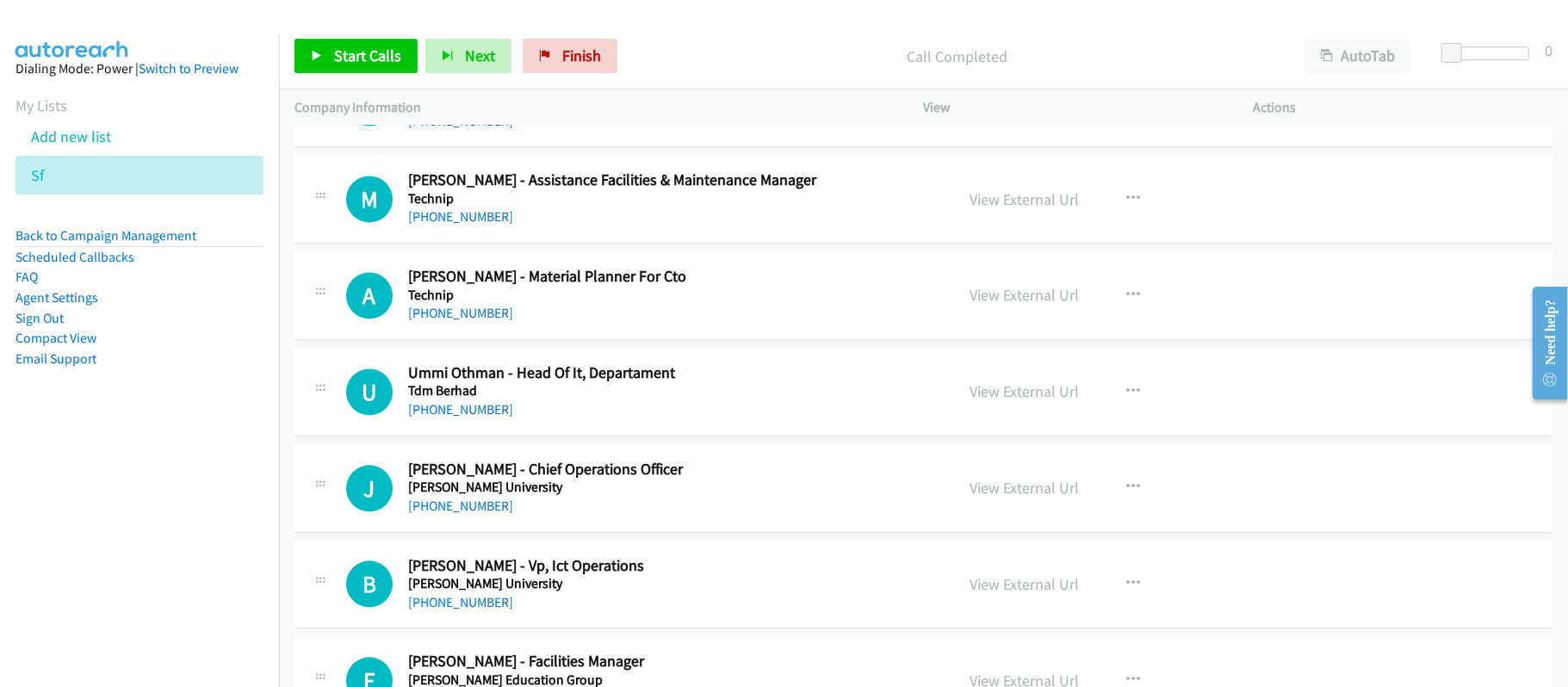
scroll to position [7347, 0]
drag, startPoint x: 458, startPoint y: 429, endPoint x: 676, endPoint y: 436, distance: 218.1
click at [458, 416] on link "[PHONE_NUMBER]" at bounding box center [460, 408] width 105 height 16
click at [621, 399] on h5 "Tdm Berhad" at bounding box center [669, 390] width 523 height 17
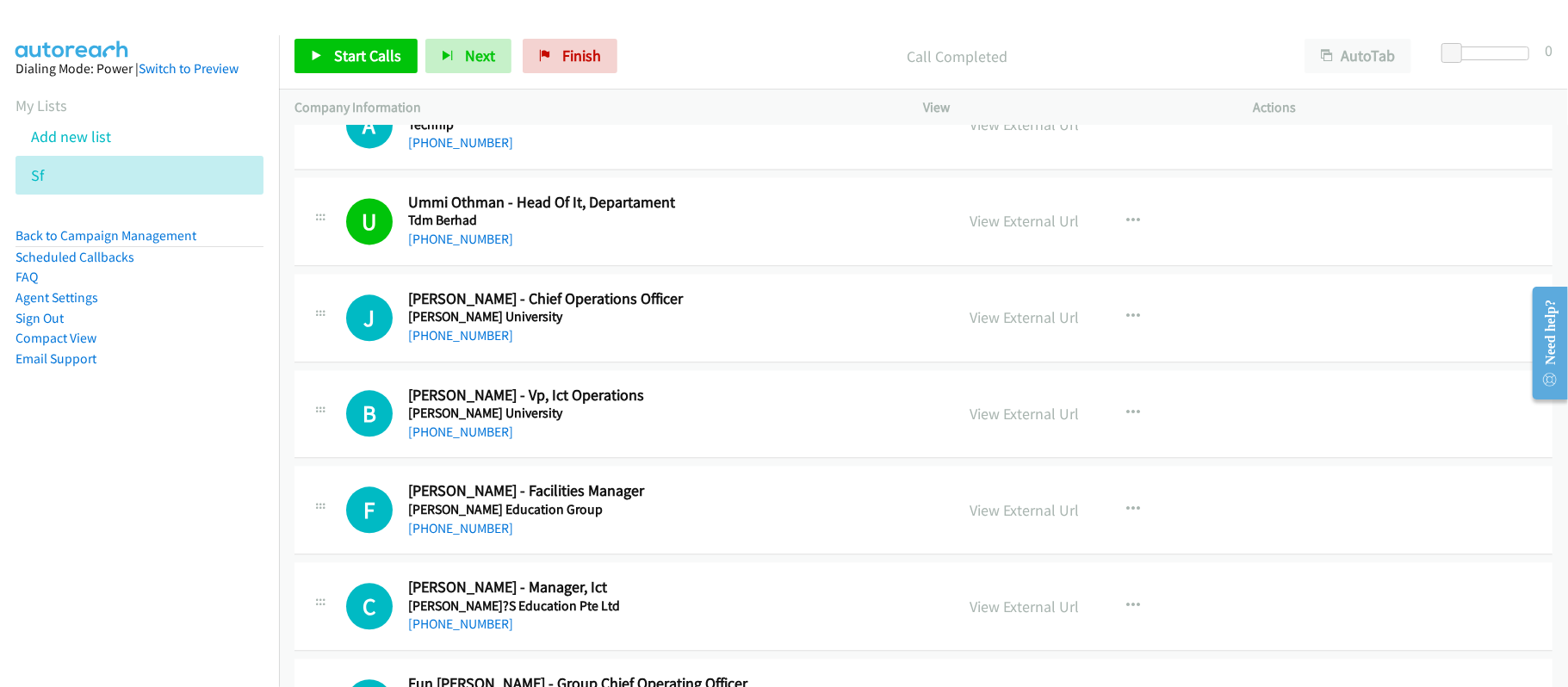
scroll to position [7577, 0]
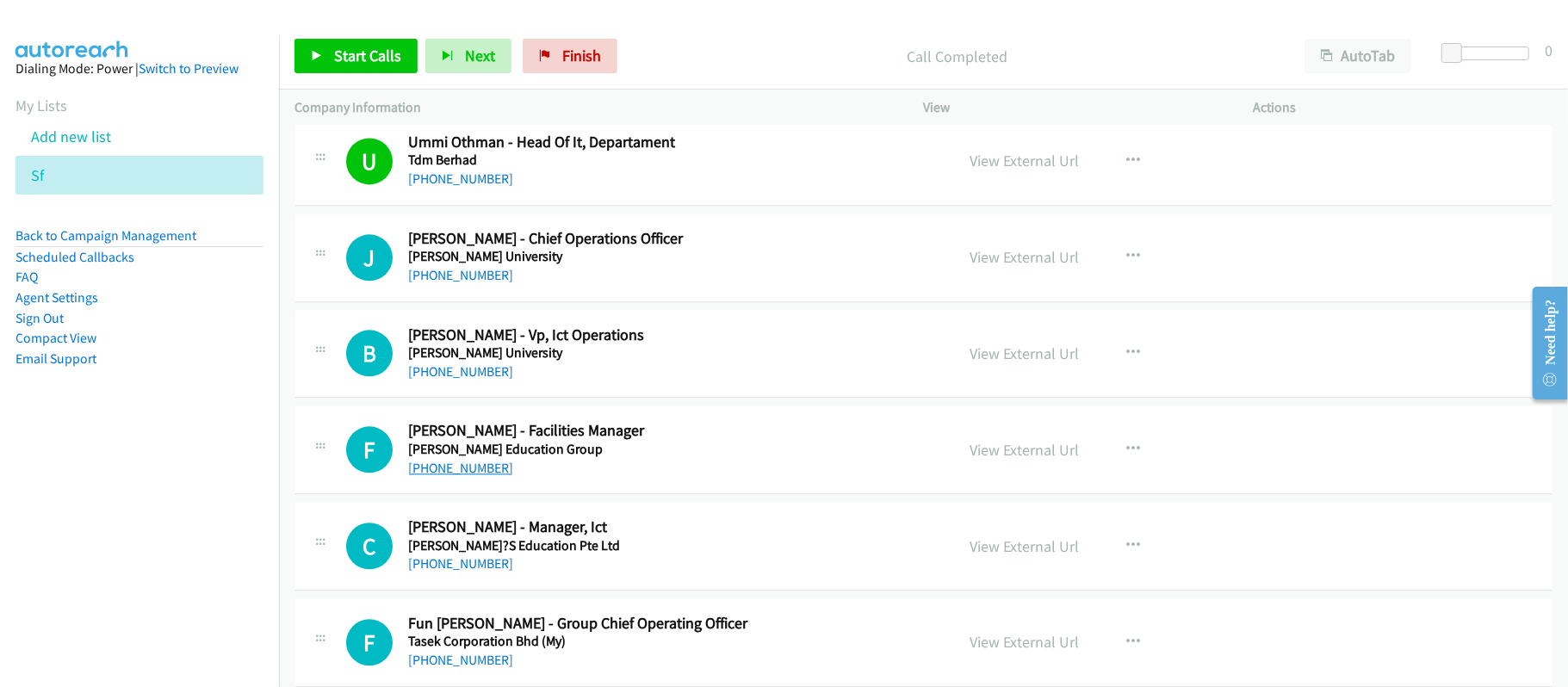
click at [446, 476] on link "[PHONE_NUMBER]" at bounding box center [460, 468] width 105 height 16
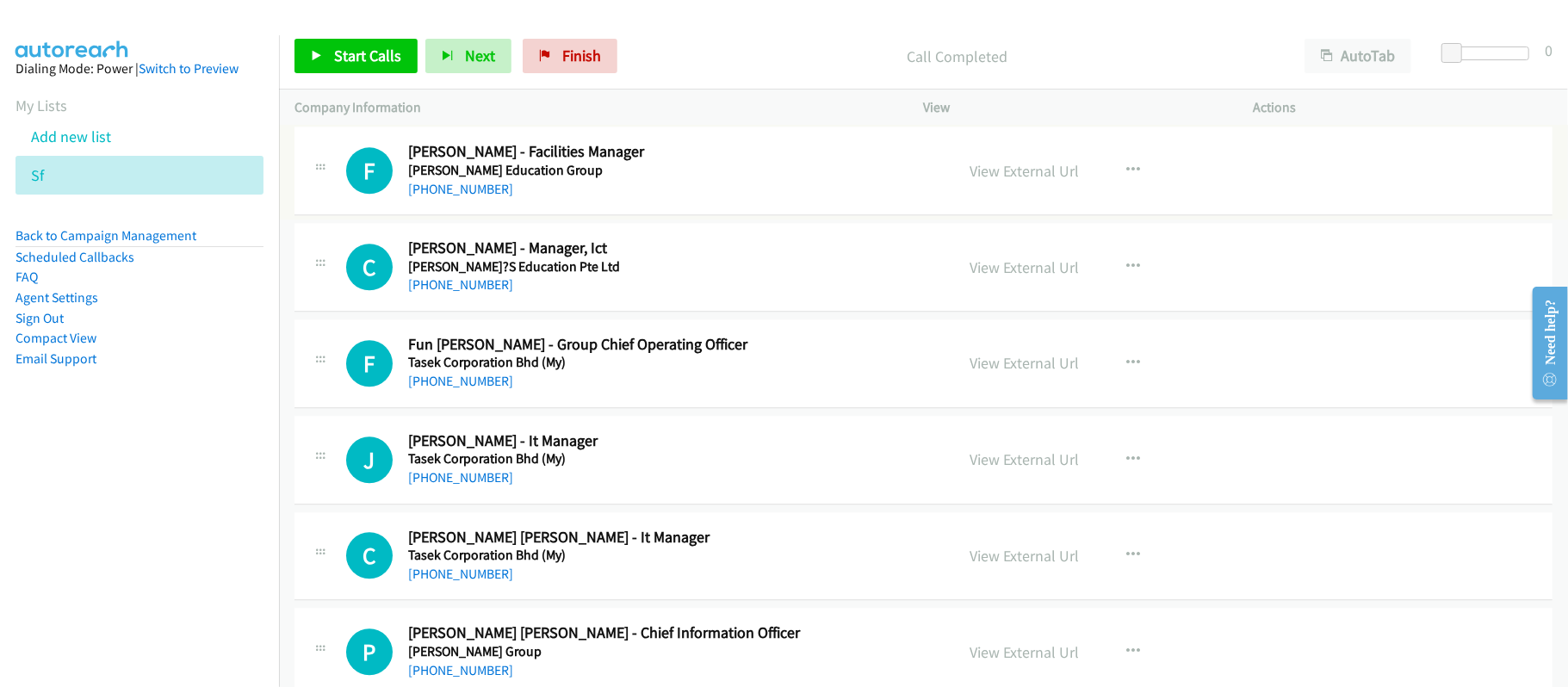
scroll to position [7922, 0]
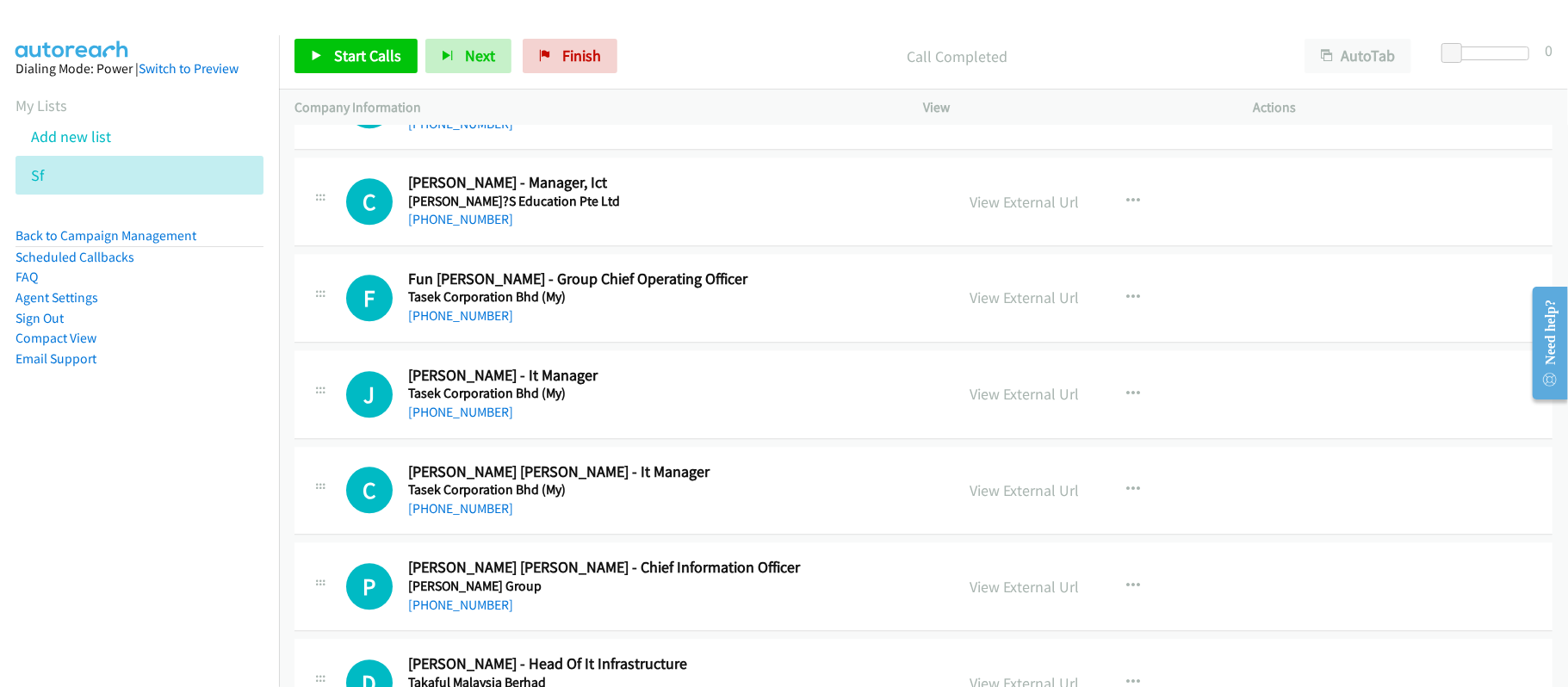
click at [439, 402] on h5 "Tasek Corporation Bhd (My)" at bounding box center [669, 393] width 523 height 17
click at [439, 420] on link "[PHONE_NUMBER]" at bounding box center [460, 412] width 105 height 16
click at [422, 517] on link "[PHONE_NUMBER]" at bounding box center [460, 508] width 105 height 16
click at [489, 517] on link "[PHONE_NUMBER]" at bounding box center [460, 508] width 105 height 16
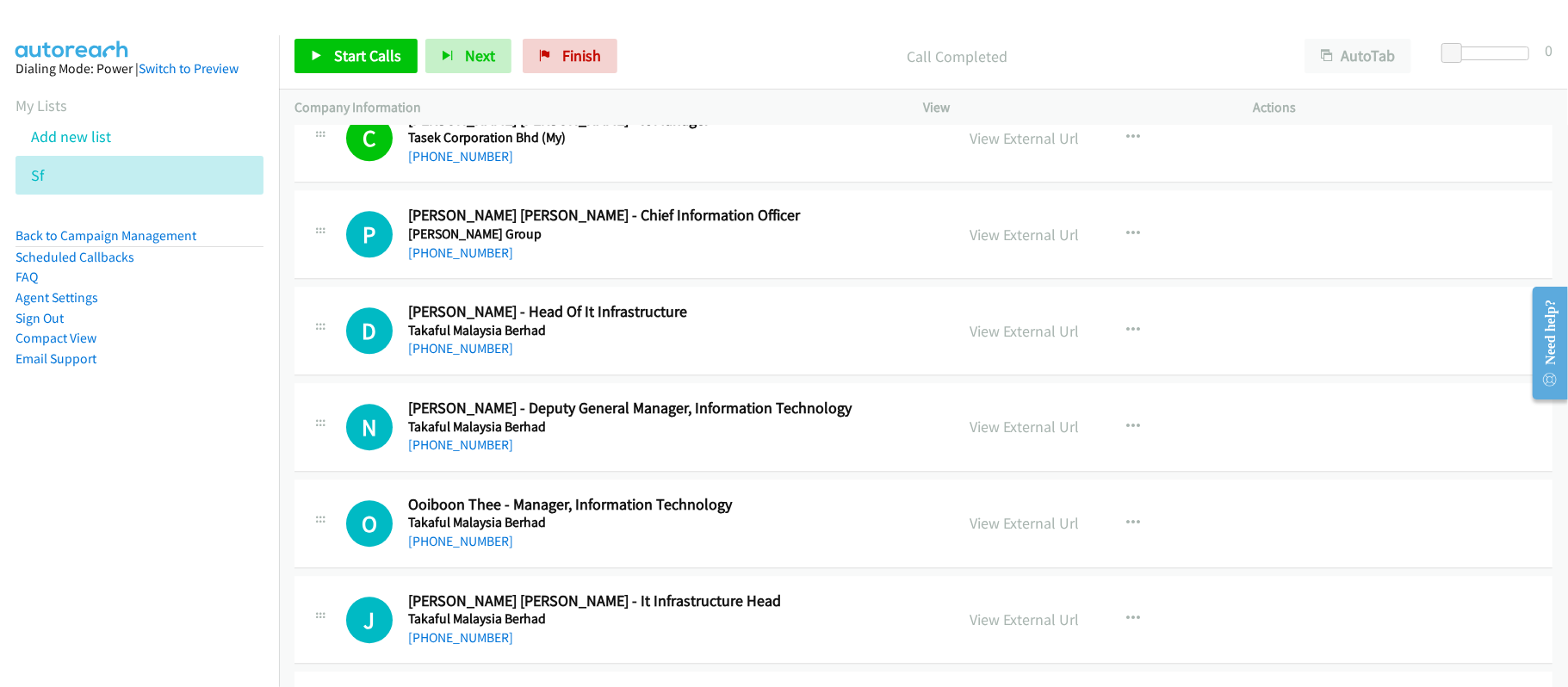
scroll to position [8278, 0]
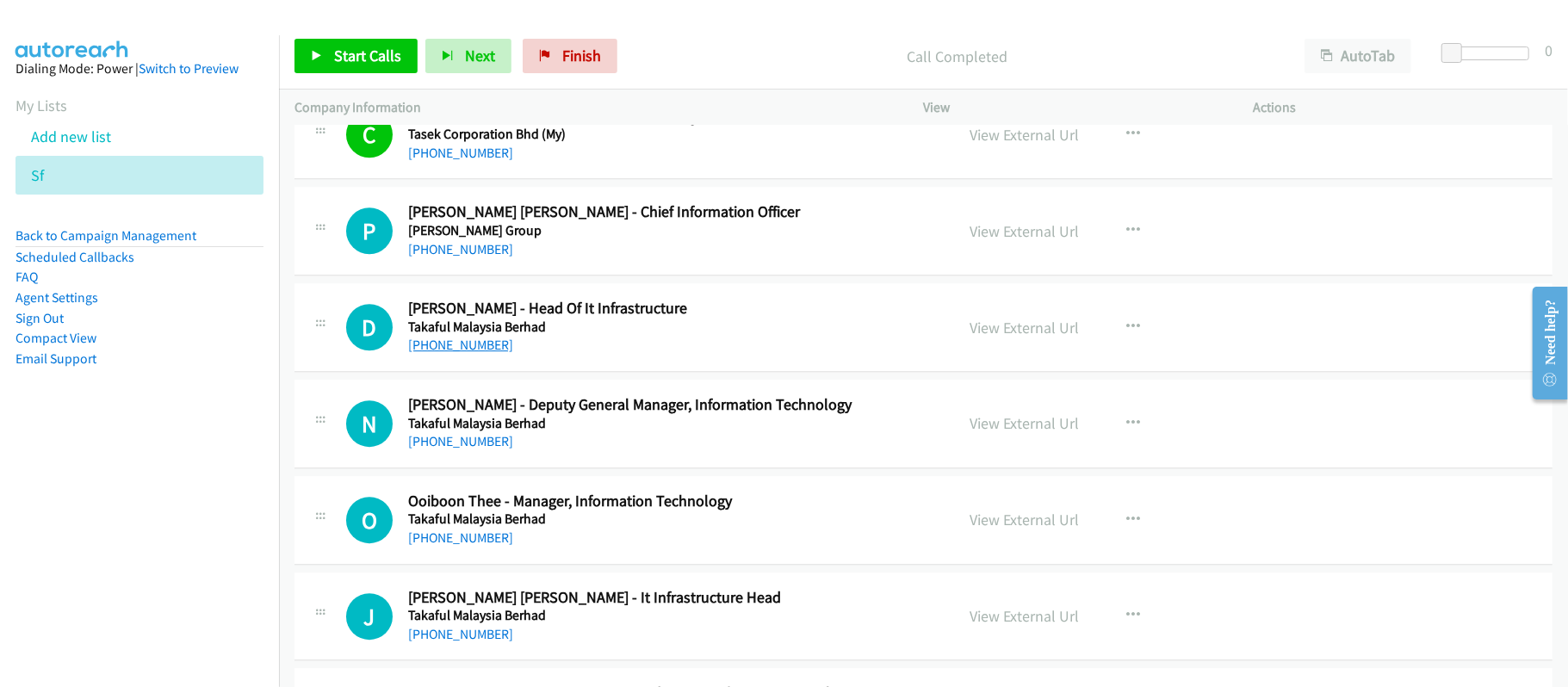
click at [455, 353] on link "[PHONE_NUMBER]" at bounding box center [460, 344] width 105 height 16
click at [607, 452] on div "[PHONE_NUMBER]" at bounding box center [669, 441] width 523 height 20
drag, startPoint x: 476, startPoint y: 556, endPoint x: 487, endPoint y: 556, distance: 11.0
click at [490, 546] on link "[PHONE_NUMBER]" at bounding box center [460, 537] width 105 height 16
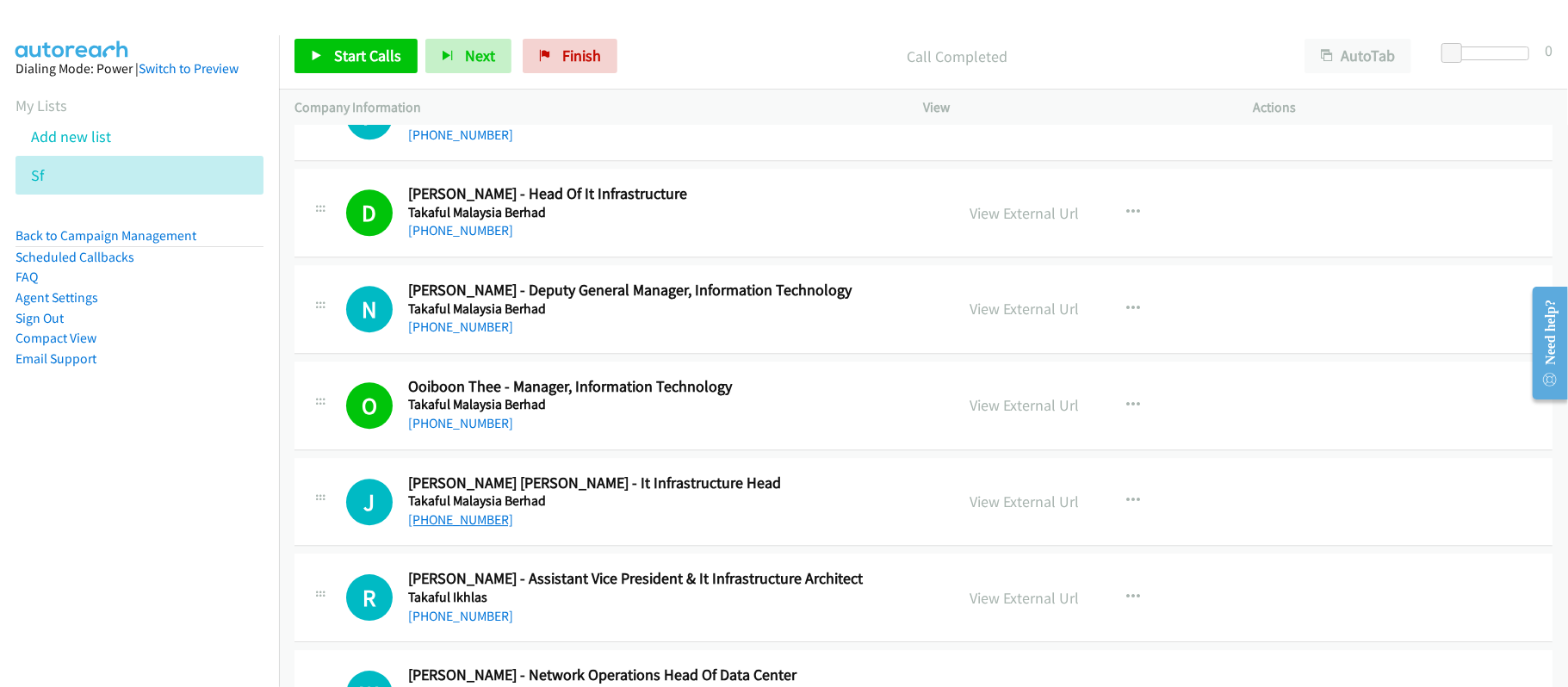
click at [494, 528] on link "[PHONE_NUMBER]" at bounding box center [460, 519] width 105 height 16
click at [463, 528] on link "[PHONE_NUMBER]" at bounding box center [460, 519] width 105 height 16
drag, startPoint x: 594, startPoint y: 53, endPoint x: 873, endPoint y: 99, distance: 282.8
click at [594, 53] on span "Finish" at bounding box center [582, 55] width 39 height 19
